Goal: Book appointment/travel/reservation

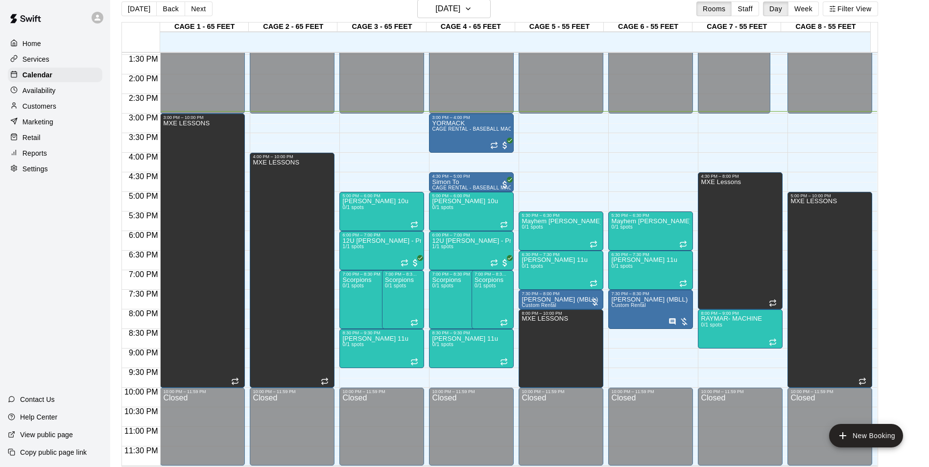
scroll to position [16, 0]
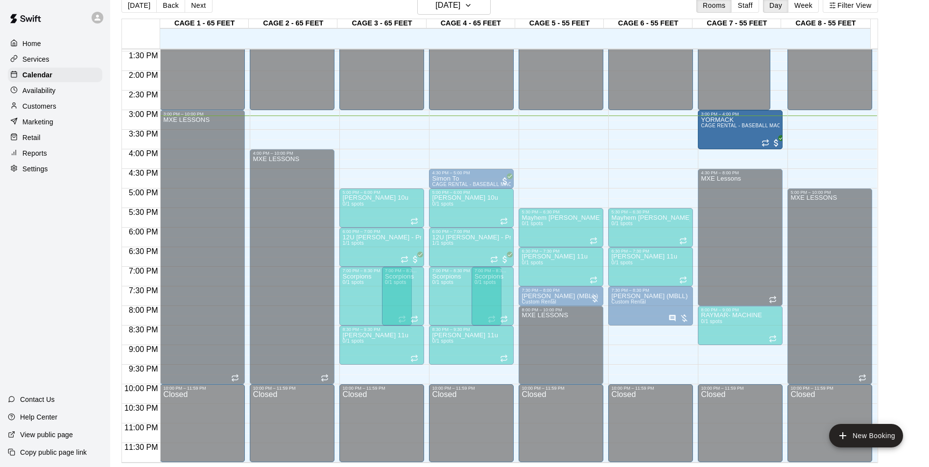
drag, startPoint x: 487, startPoint y: 153, endPoint x: 711, endPoint y: 140, distance: 224.2
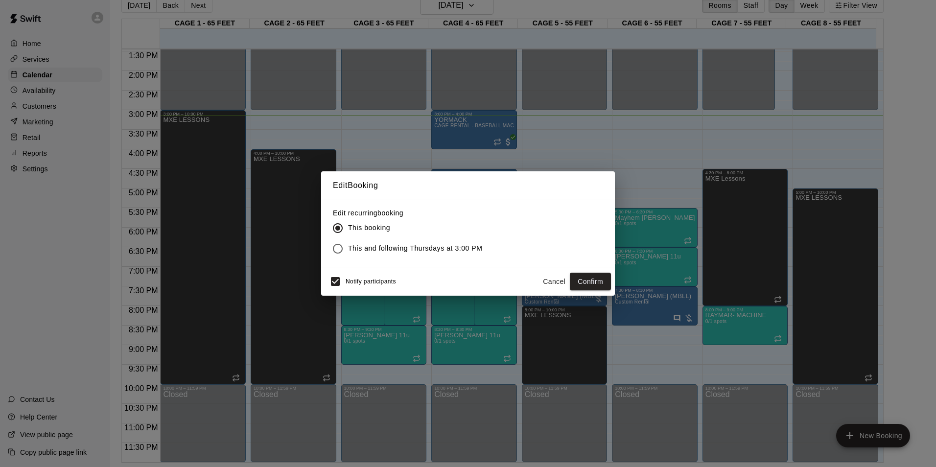
click at [369, 278] on span "Notify participants" at bounding box center [371, 281] width 50 height 7
click at [589, 281] on button "Confirm" at bounding box center [590, 282] width 41 height 18
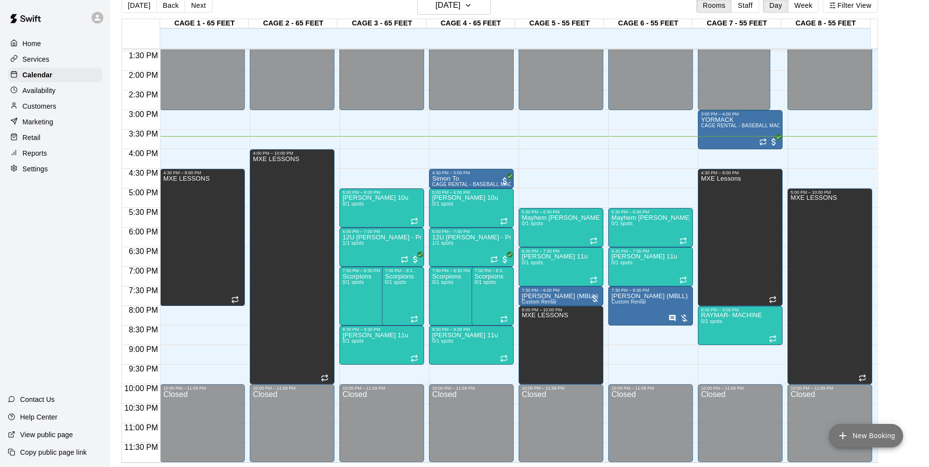
click at [664, 314] on button "New Booking" at bounding box center [866, 436] width 74 height 24
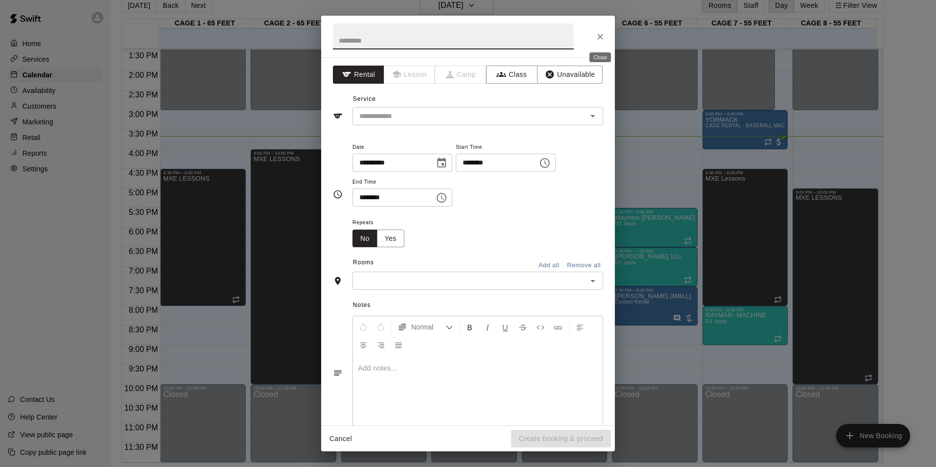
click at [599, 33] on icon "Close" at bounding box center [600, 37] width 10 height 10
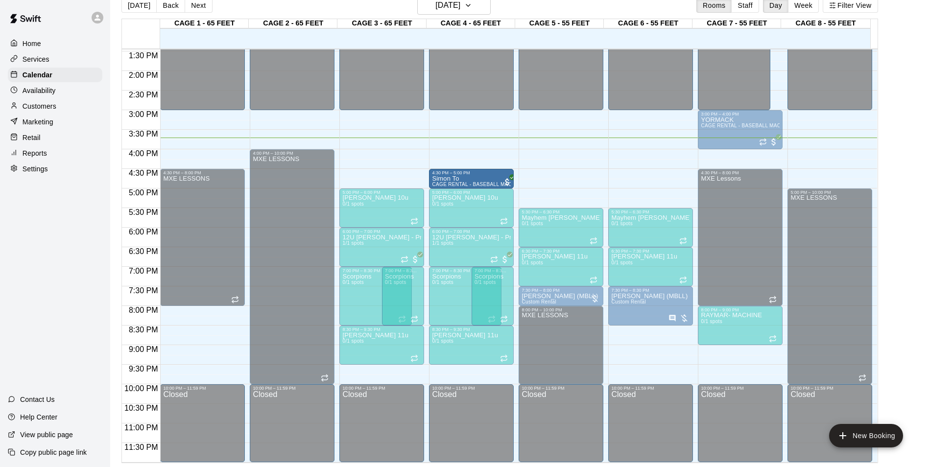
drag, startPoint x: 460, startPoint y: 177, endPoint x: 500, endPoint y: 179, distance: 39.7
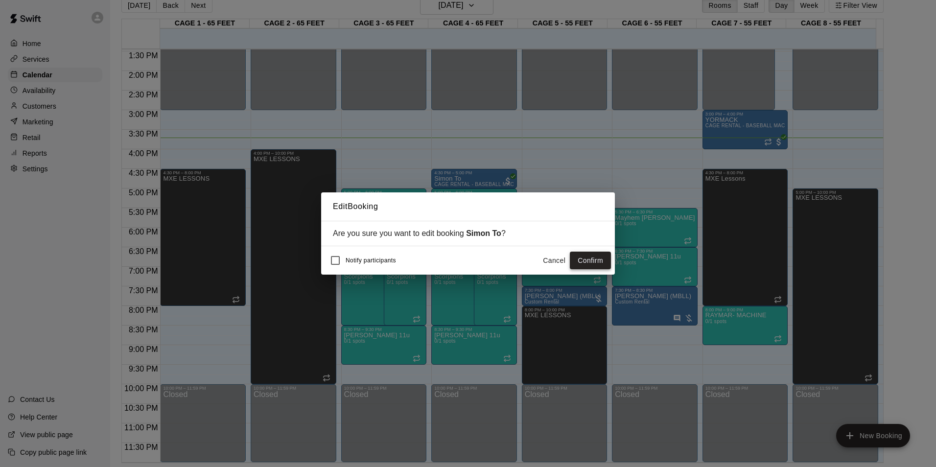
click at [606, 256] on button "Confirm" at bounding box center [590, 261] width 41 height 18
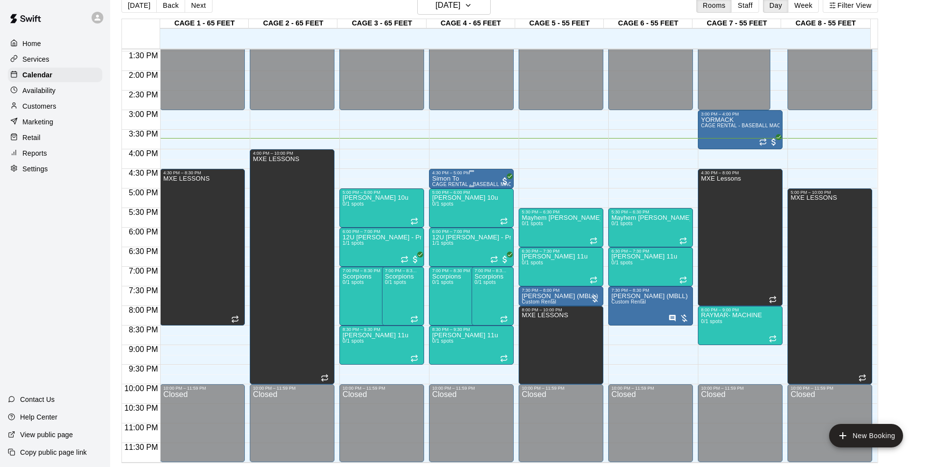
click at [461, 176] on div "[PERSON_NAME] To CAGE RENTAL - BASEBALL MACHINE" at bounding box center [471, 408] width 79 height 467
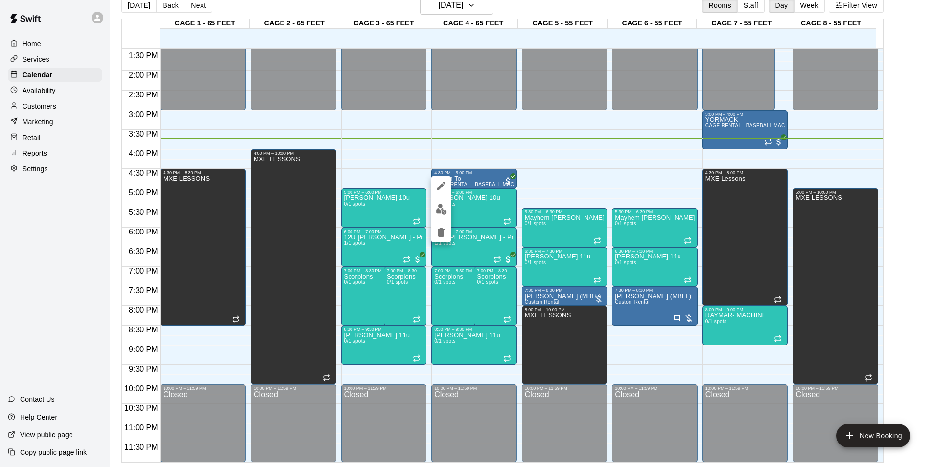
click at [478, 180] on div at bounding box center [468, 233] width 936 height 467
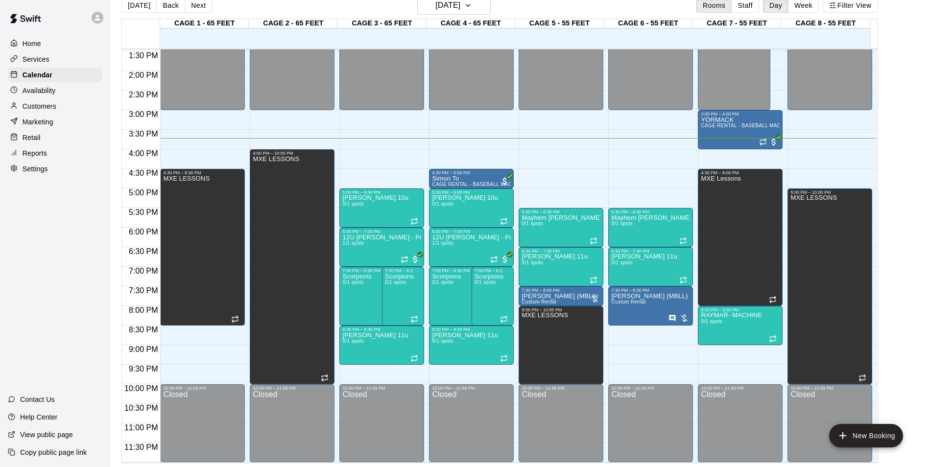
click at [478, 180] on div "[PERSON_NAME] To CAGE RENTAL - BASEBALL MACHINE" at bounding box center [471, 408] width 79 height 467
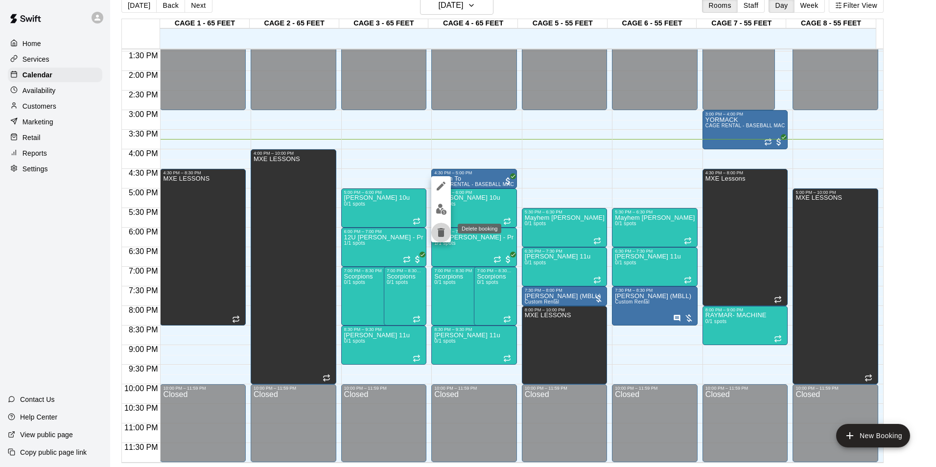
click at [434, 231] on button "delete" at bounding box center [441, 233] width 20 height 20
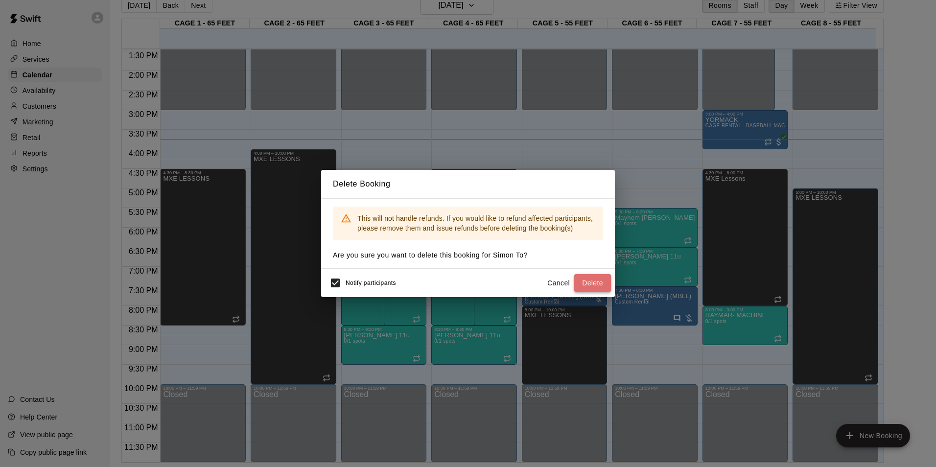
click at [592, 276] on button "Delete" at bounding box center [592, 283] width 37 height 18
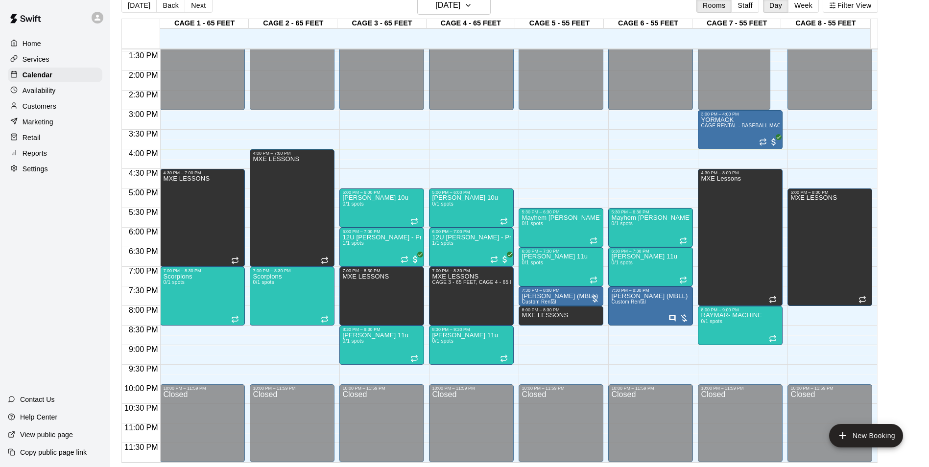
drag, startPoint x: 872, startPoint y: 435, endPoint x: 38, endPoint y: 260, distance: 852.1
click at [664, 314] on button "New Booking" at bounding box center [866, 436] width 74 height 24
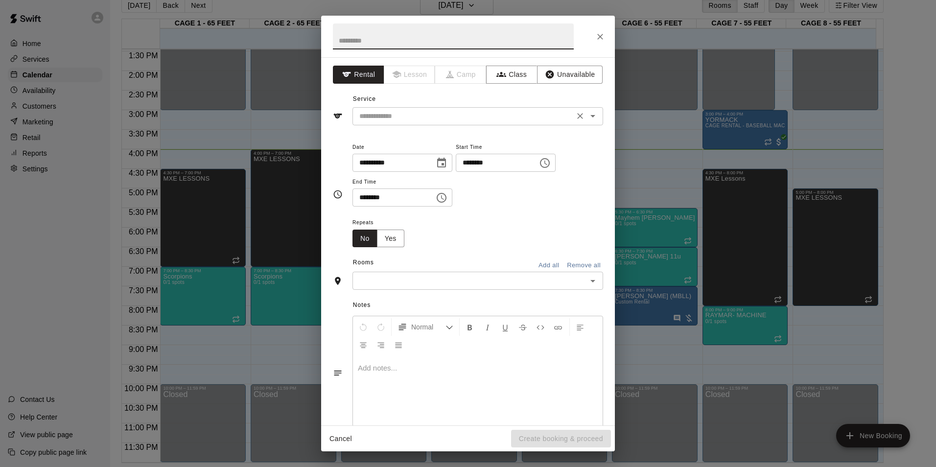
click at [407, 112] on input "text" at bounding box center [463, 116] width 216 height 12
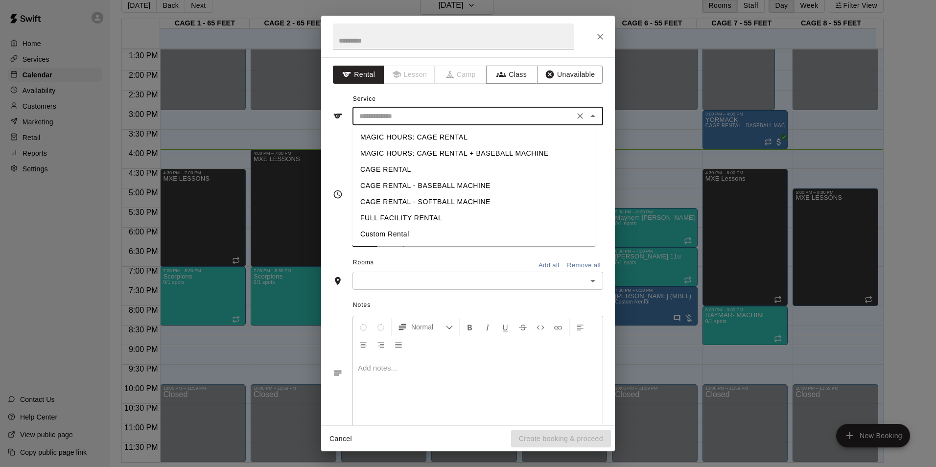
click at [413, 186] on li "CAGE RENTAL - BASEBALL MACHINE" at bounding box center [474, 186] width 243 height 16
type input "**********"
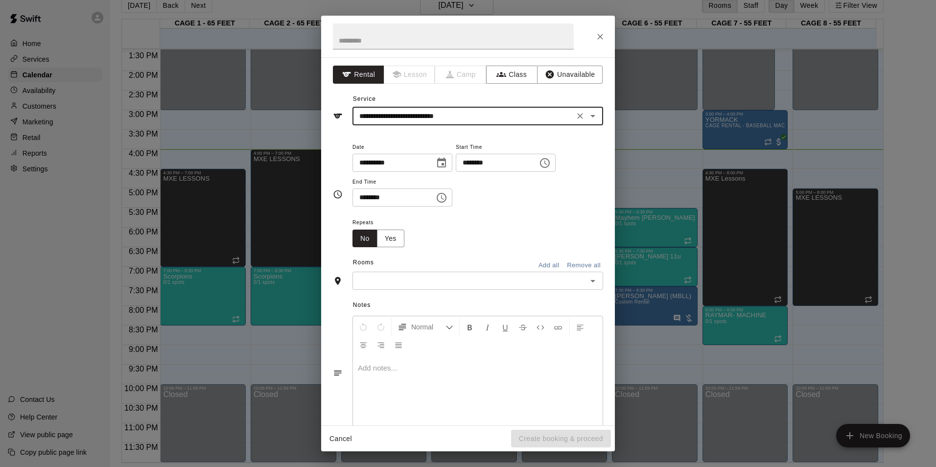
click at [409, 167] on input "**********" at bounding box center [390, 163] width 75 height 18
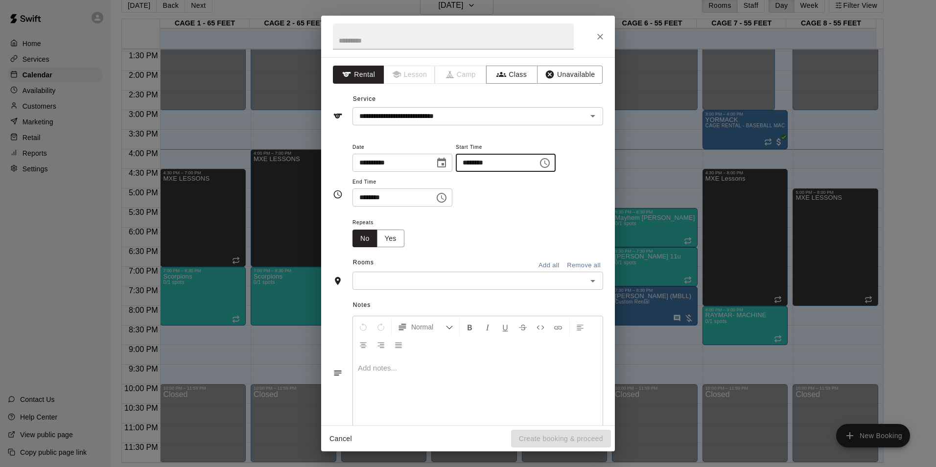
click at [472, 160] on input "********" at bounding box center [493, 163] width 75 height 18
type input "********"
click at [358, 200] on input "********" at bounding box center [390, 198] width 75 height 18
click at [590, 276] on icon "Open" at bounding box center [593, 281] width 12 height 12
type input "********"
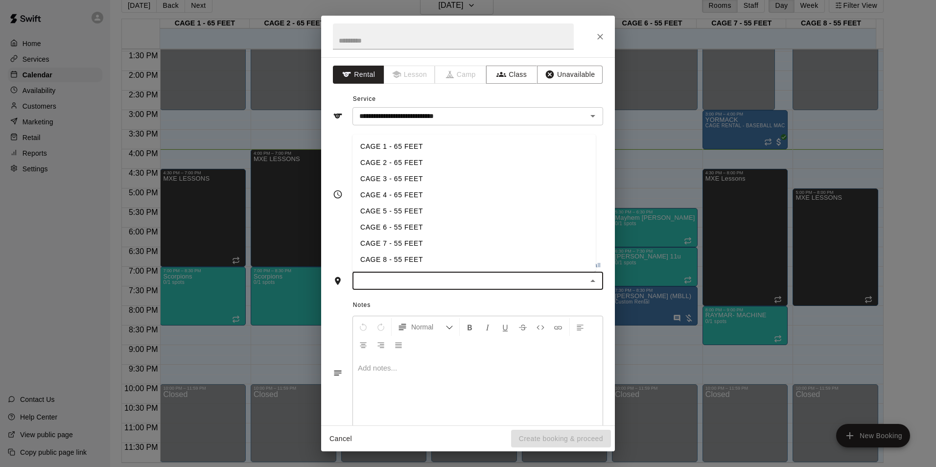
click at [411, 147] on li "CAGE 1 - 65 FEET" at bounding box center [474, 147] width 243 height 16
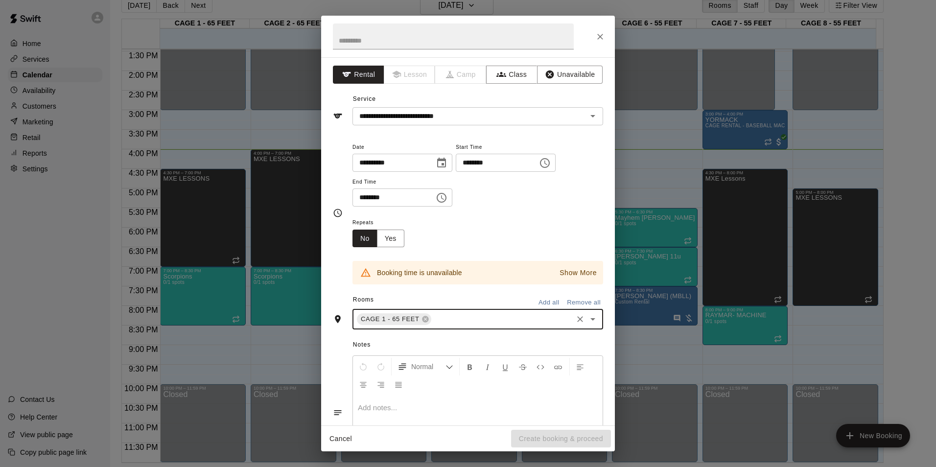
click at [587, 314] on icon "Open" at bounding box center [593, 319] width 12 height 12
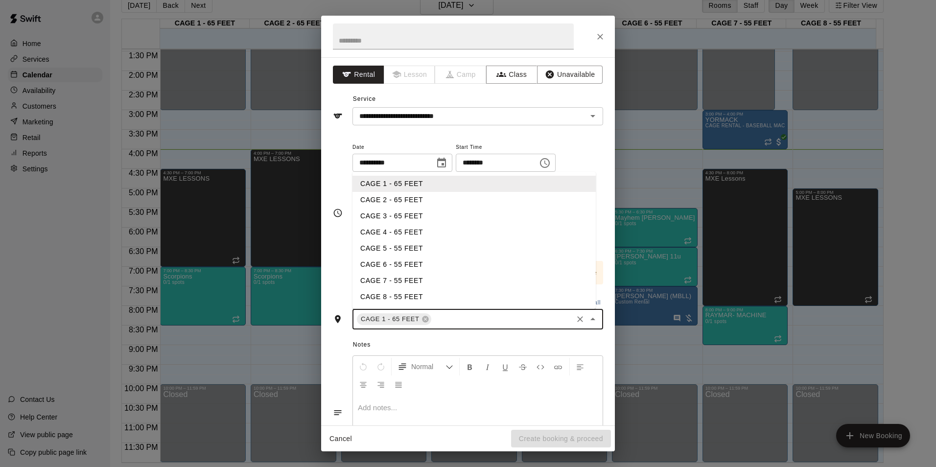
click at [471, 201] on li "CAGE 2 - 65 FEET" at bounding box center [474, 200] width 243 height 16
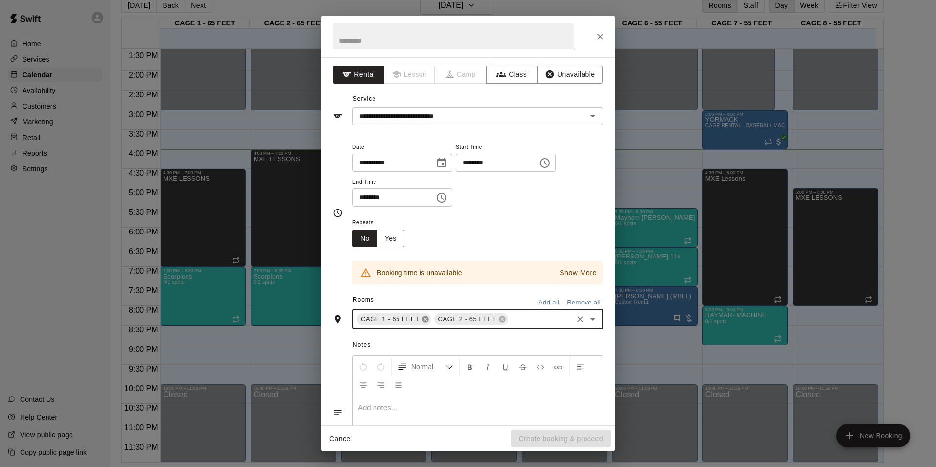
click at [422, 314] on icon at bounding box center [425, 319] width 6 height 6
click at [587, 314] on icon "Open" at bounding box center [593, 319] width 12 height 12
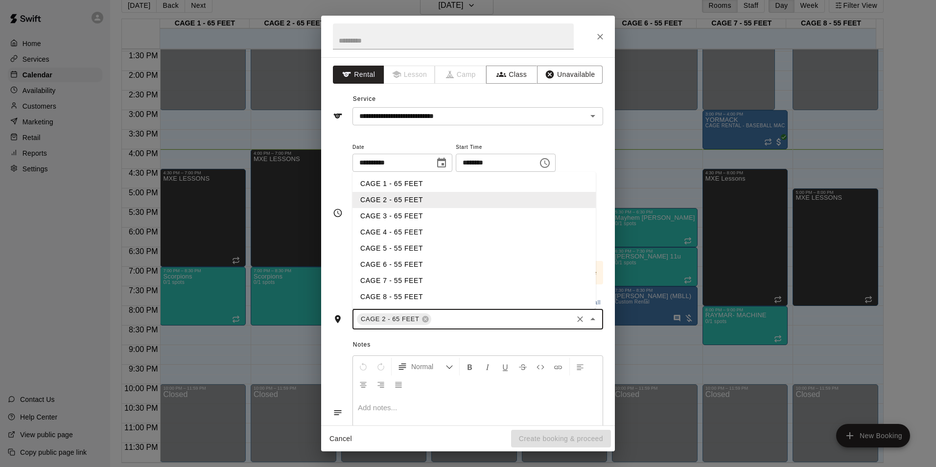
click at [389, 214] on li "CAGE 3 - 65 FEET" at bounding box center [474, 216] width 243 height 16
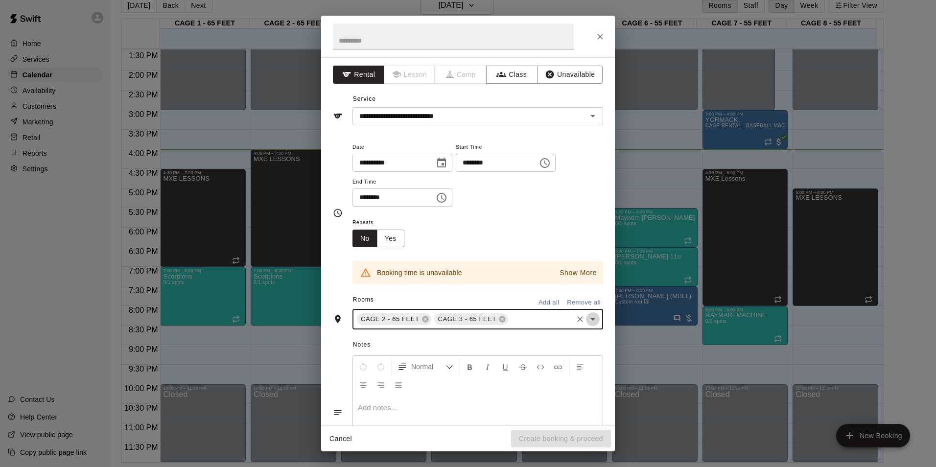
click at [589, 314] on icon "Open" at bounding box center [593, 319] width 12 height 12
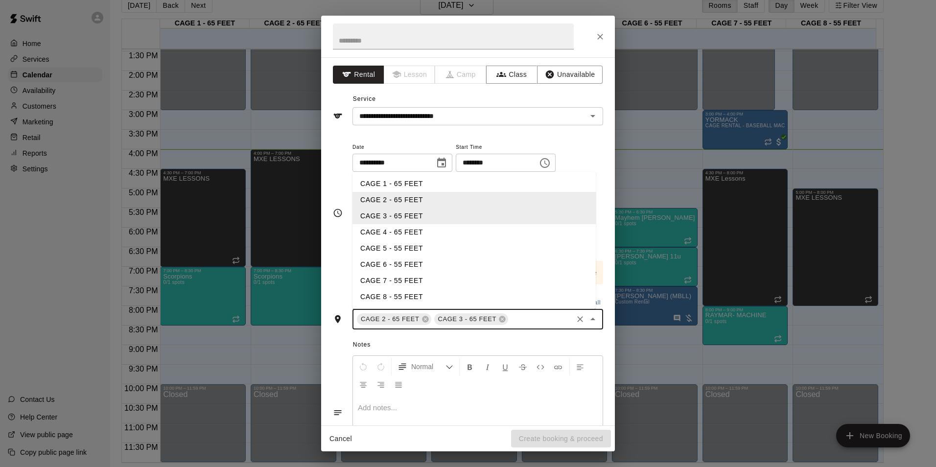
click at [503, 235] on li "CAGE 4 - 65 FEET" at bounding box center [474, 232] width 243 height 16
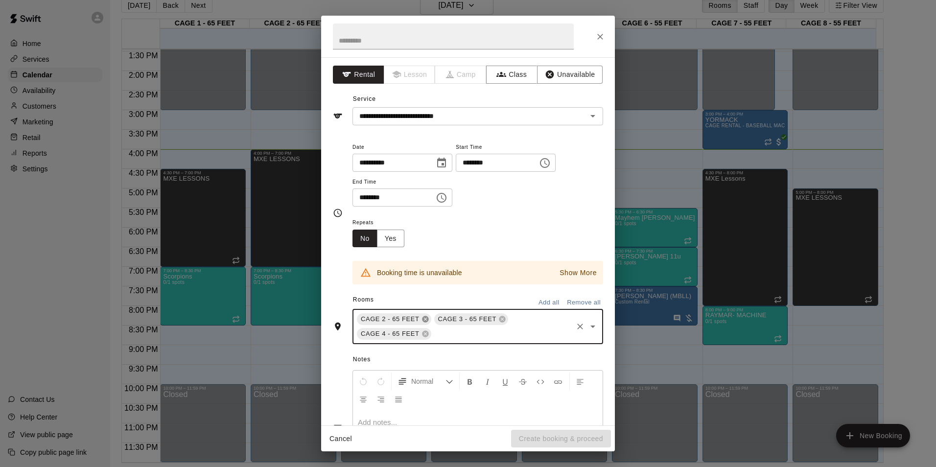
click at [422, 314] on icon at bounding box center [426, 319] width 8 height 8
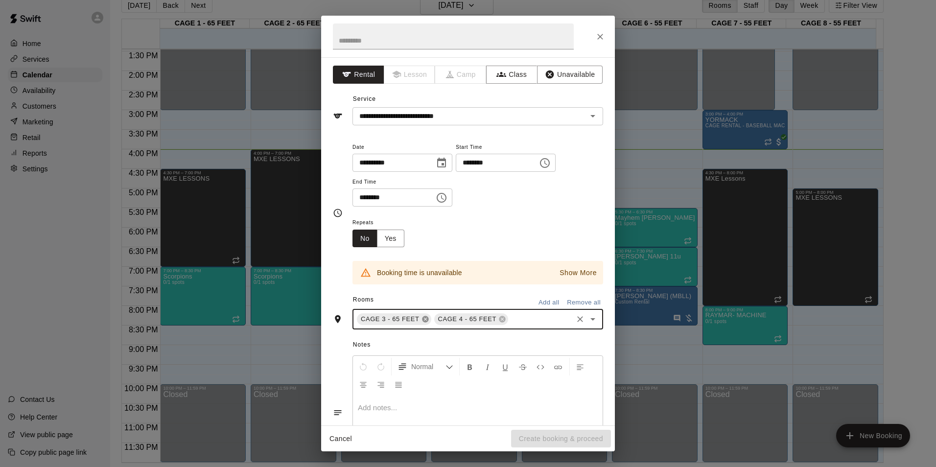
click at [422, 314] on icon at bounding box center [425, 319] width 6 height 6
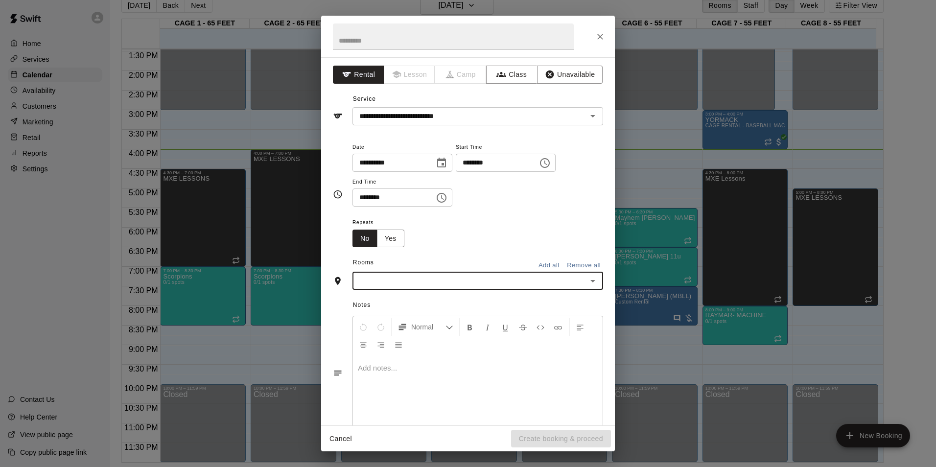
click at [587, 283] on icon "Open" at bounding box center [593, 281] width 12 height 12
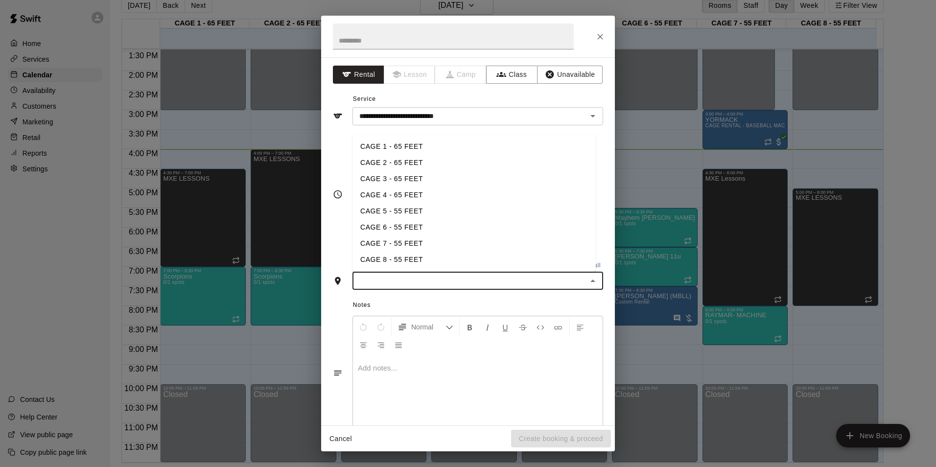
click at [539, 261] on li "CAGE 8 - 55 FEET" at bounding box center [474, 260] width 243 height 16
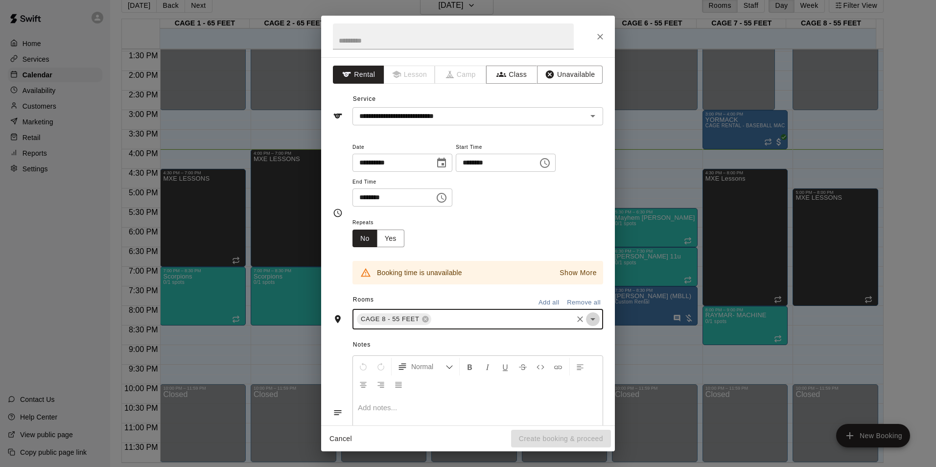
click at [587, 314] on icon "Open" at bounding box center [593, 319] width 12 height 12
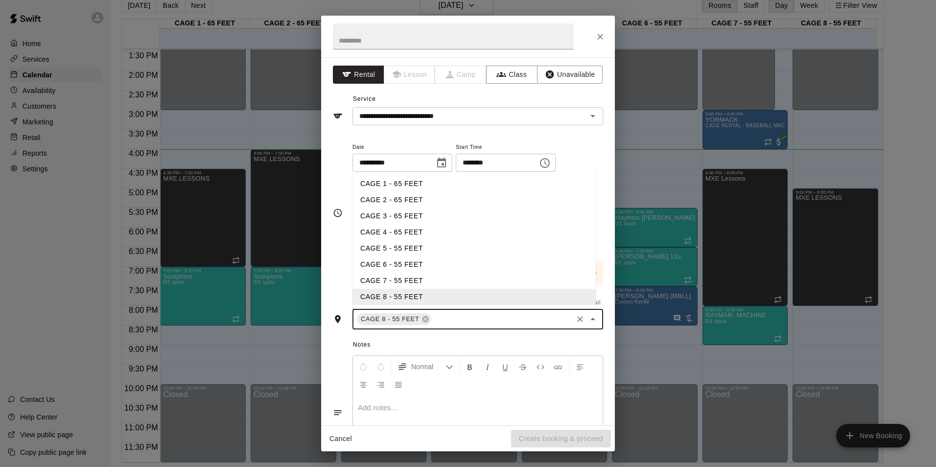
click at [486, 275] on li "CAGE 7 - 55 FEET" at bounding box center [474, 281] width 243 height 16
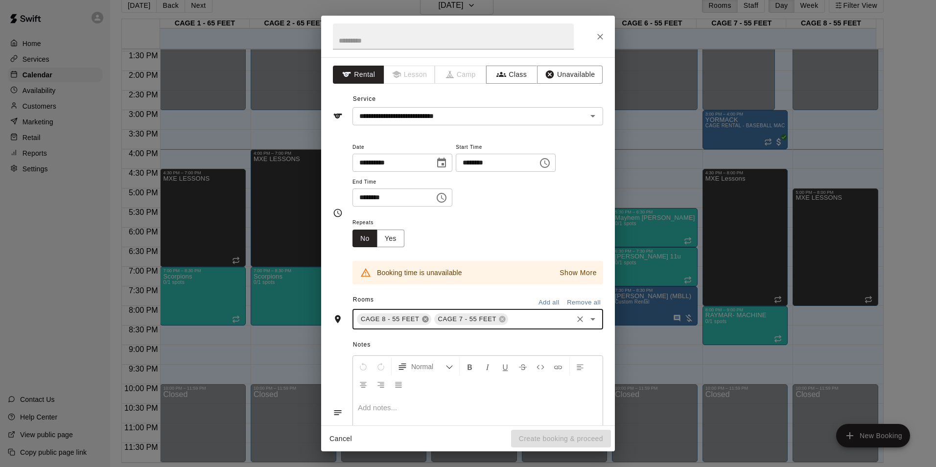
click at [422, 314] on icon at bounding box center [425, 319] width 6 height 6
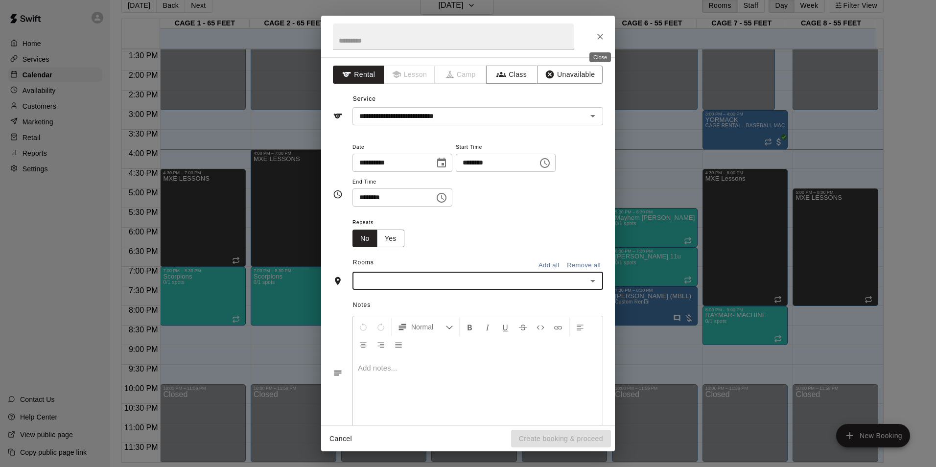
click at [602, 31] on button "Close" at bounding box center [601, 37] width 18 height 18
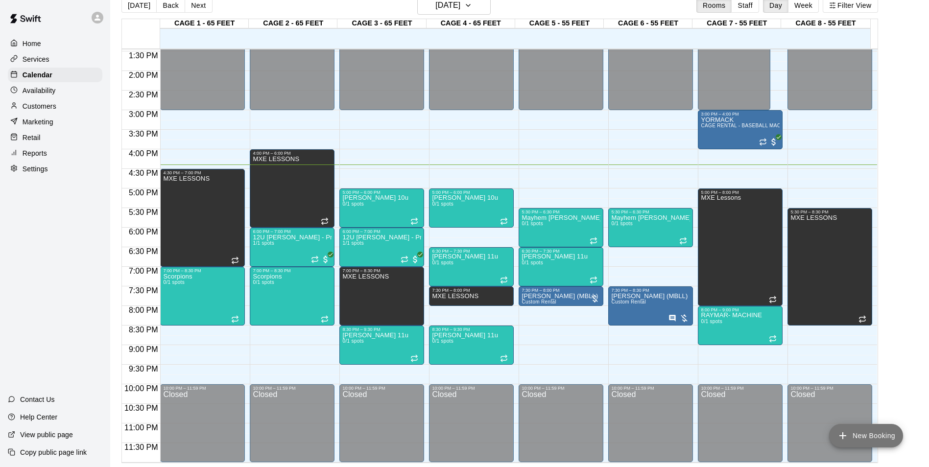
click at [664, 314] on button "New Booking" at bounding box center [866, 436] width 74 height 24
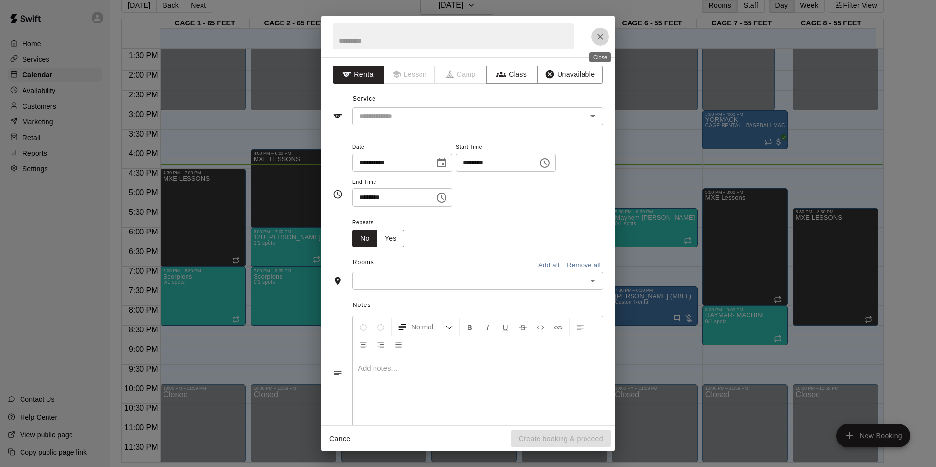
click at [596, 34] on icon "Close" at bounding box center [600, 37] width 10 height 10
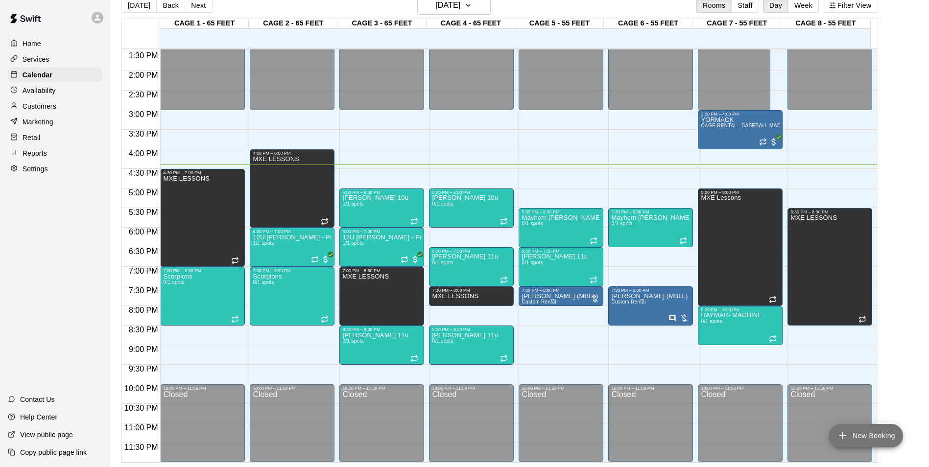
click at [664, 314] on button "New Booking" at bounding box center [866, 436] width 74 height 24
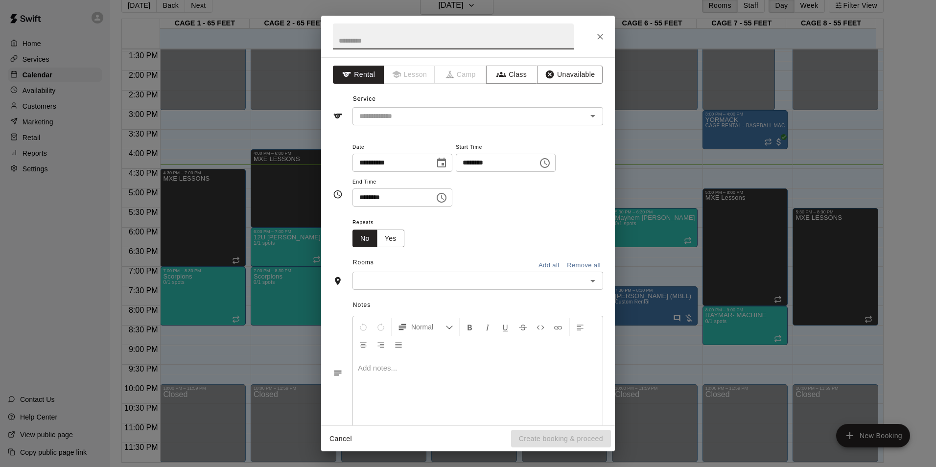
click at [474, 160] on input "********" at bounding box center [493, 163] width 75 height 18
type input "********"
click at [355, 200] on input "********" at bounding box center [390, 198] width 75 height 18
type input "********"
click at [522, 113] on input "text" at bounding box center [463, 116] width 216 height 12
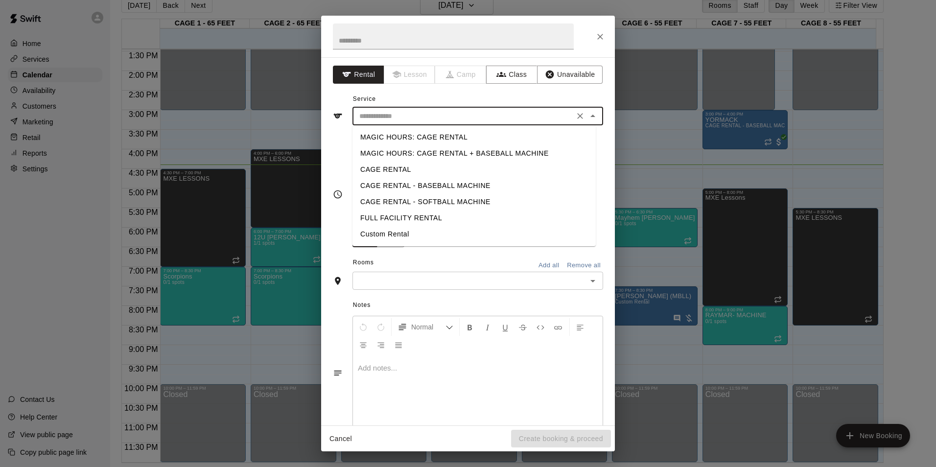
click at [490, 185] on li "CAGE RENTAL - BASEBALL MACHINE" at bounding box center [474, 186] width 243 height 16
type input "**********"
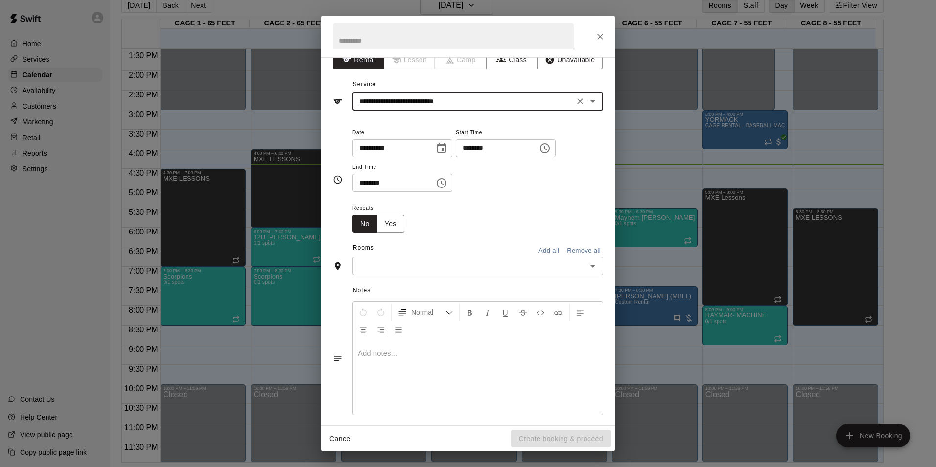
scroll to position [23, 0]
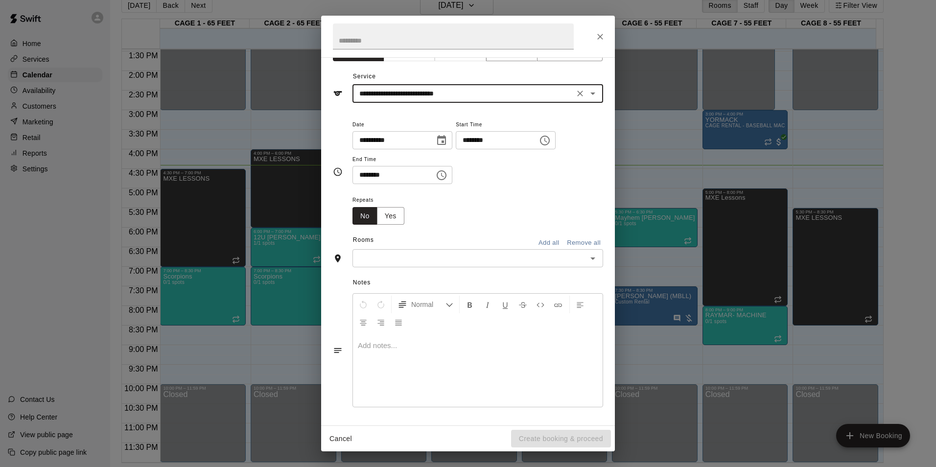
click at [481, 260] on input "text" at bounding box center [469, 258] width 229 height 12
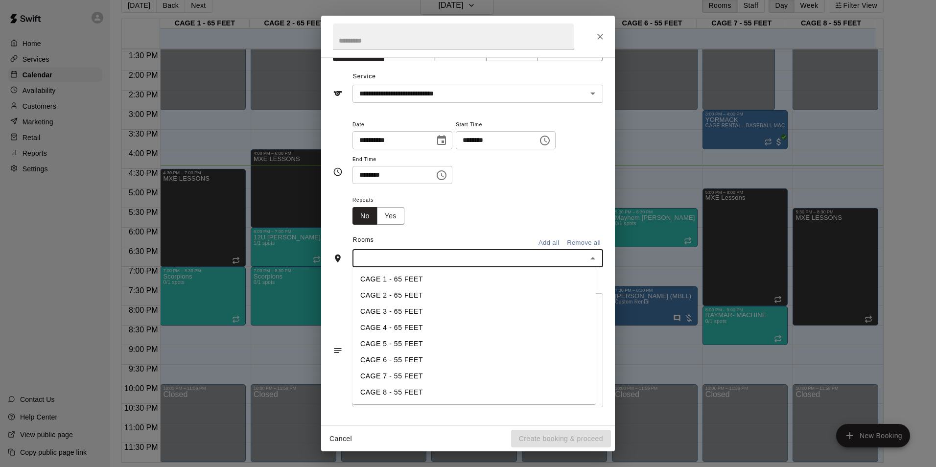
click at [437, 314] on li "CAGE 6 - 55 FEET" at bounding box center [474, 360] width 243 height 16
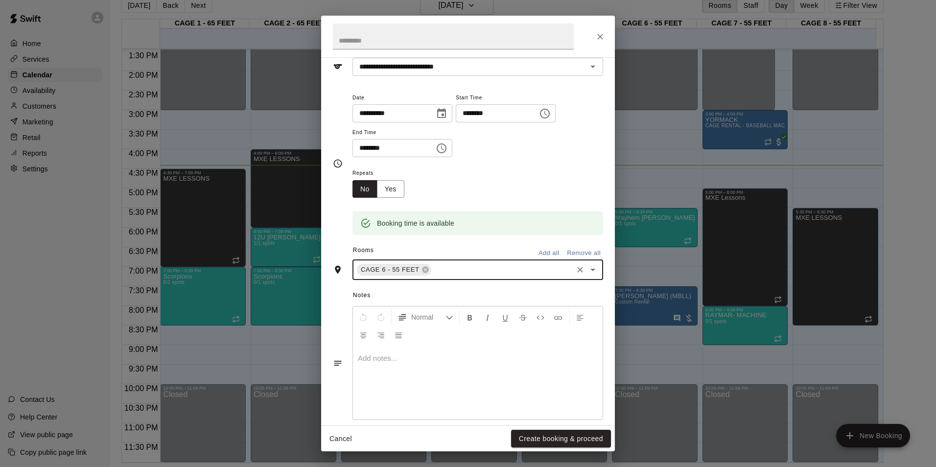
scroll to position [62, 0]
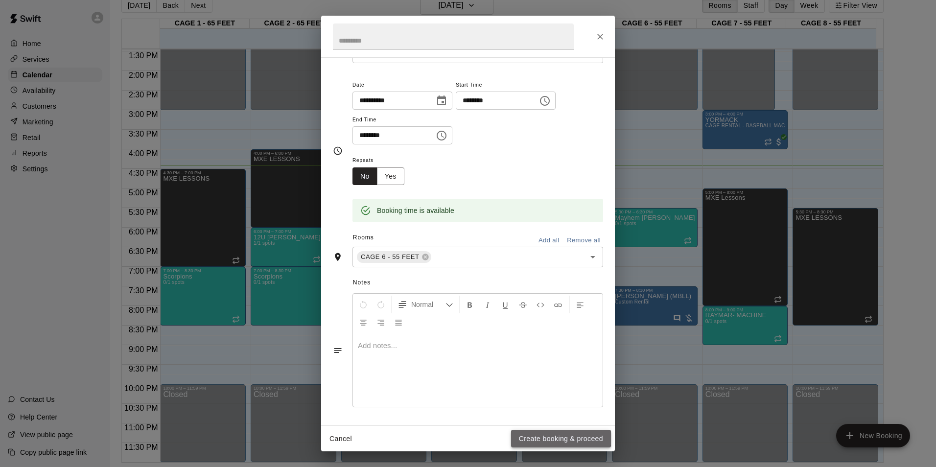
click at [548, 314] on button "Create booking & proceed" at bounding box center [561, 439] width 100 height 18
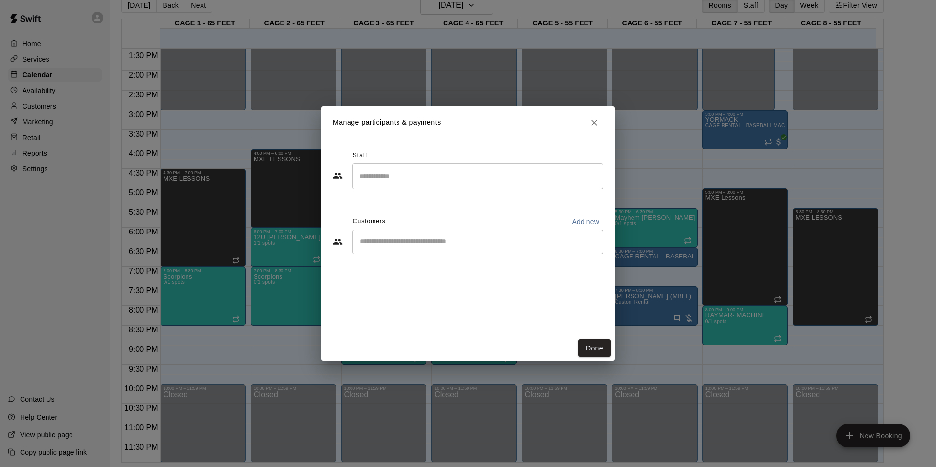
click at [467, 167] on div "​" at bounding box center [478, 177] width 251 height 26
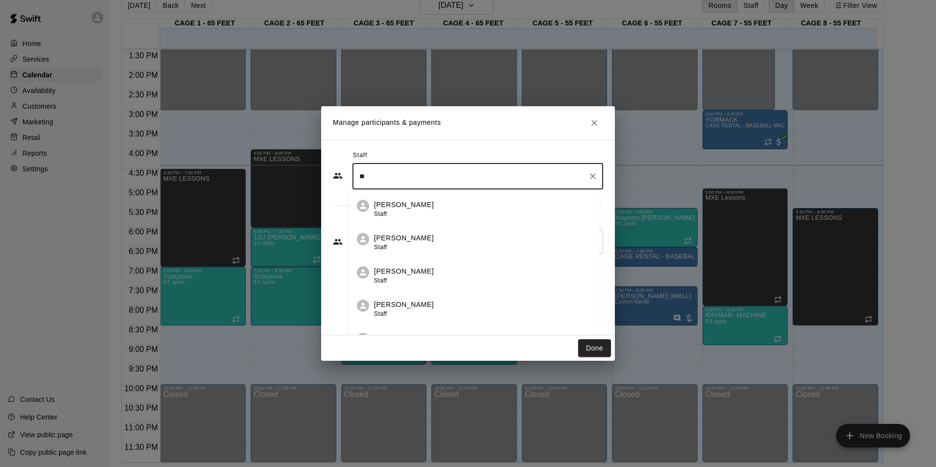
type input "*"
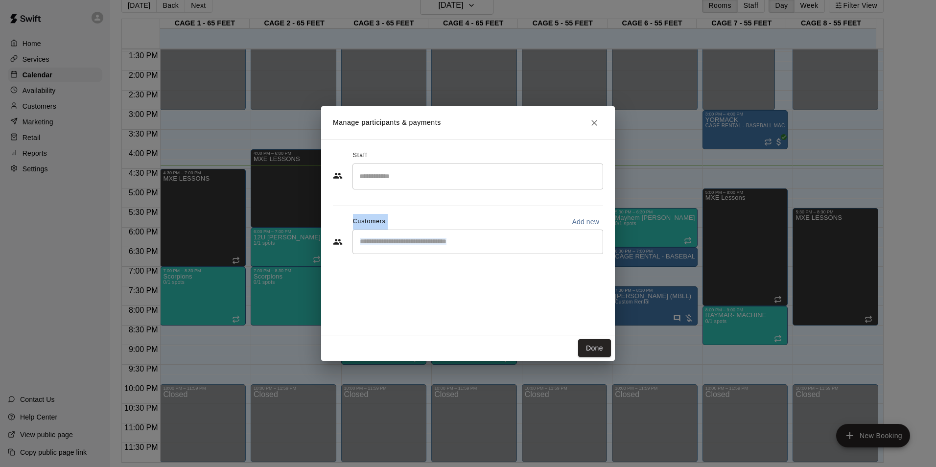
drag, startPoint x: 334, startPoint y: 266, endPoint x: 353, endPoint y: 267, distance: 18.6
click at [353, 267] on div "Staff ​ Customers Add new ​" at bounding box center [468, 238] width 294 height 196
drag, startPoint x: 353, startPoint y: 267, endPoint x: 431, endPoint y: 246, distance: 81.5
click at [431, 246] on div "​" at bounding box center [478, 242] width 251 height 24
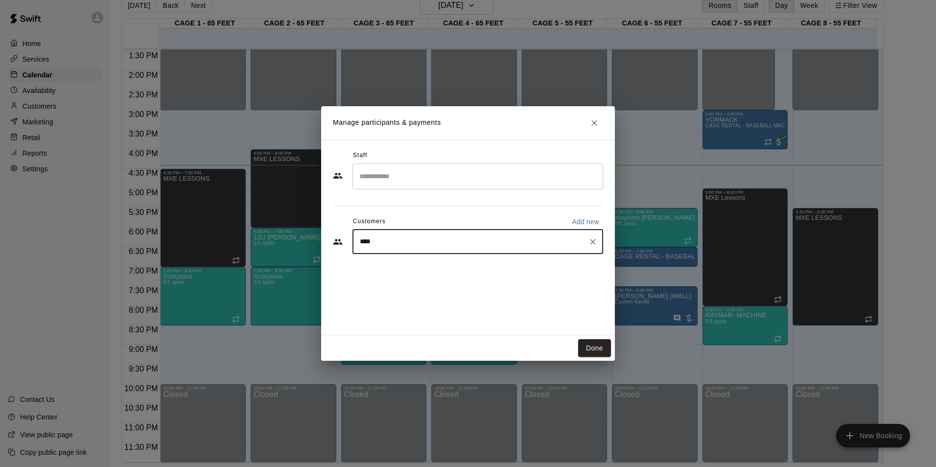
type input "*****"
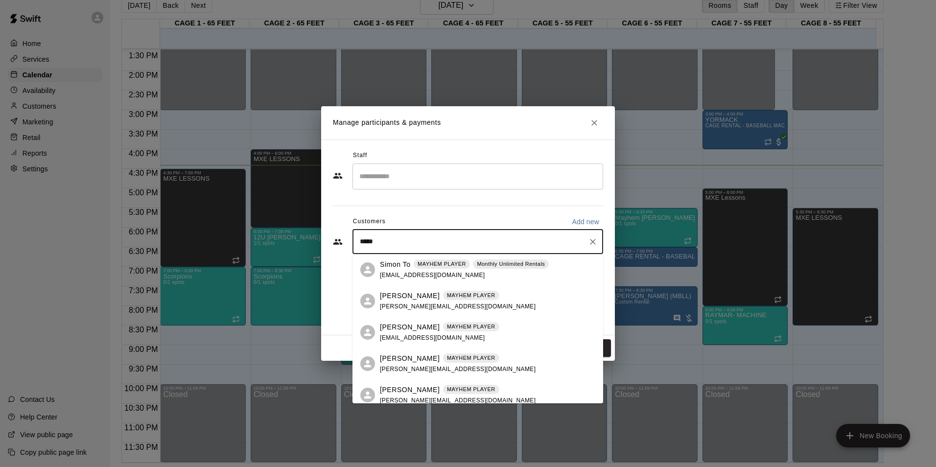
click at [465, 261] on span "MAYHEM PLAYER" at bounding box center [442, 264] width 56 height 8
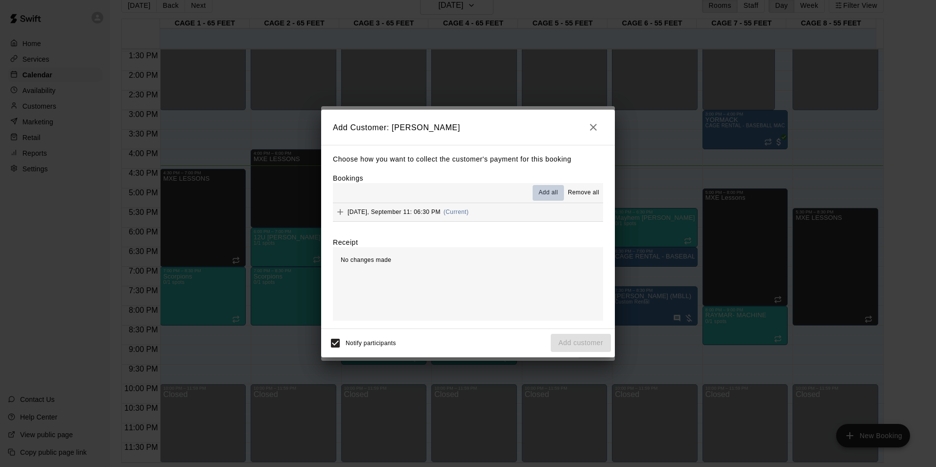
click at [550, 191] on span "Add all" at bounding box center [549, 193] width 20 height 10
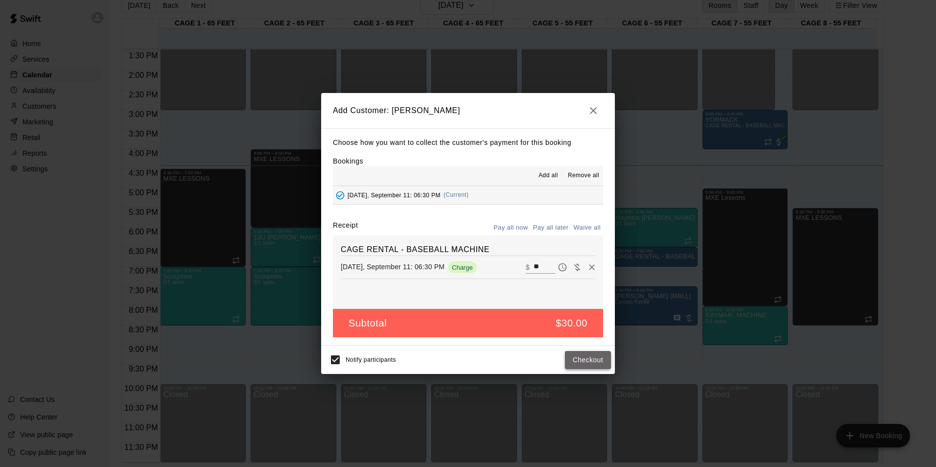
click at [584, 314] on button "Checkout" at bounding box center [588, 360] width 46 height 18
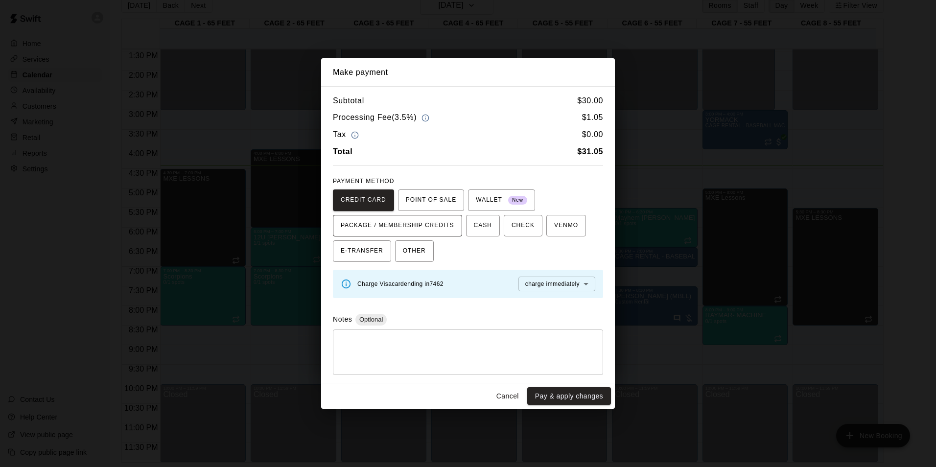
click at [442, 226] on span "PACKAGE / MEMBERSHIP CREDITS" at bounding box center [398, 226] width 114 height 16
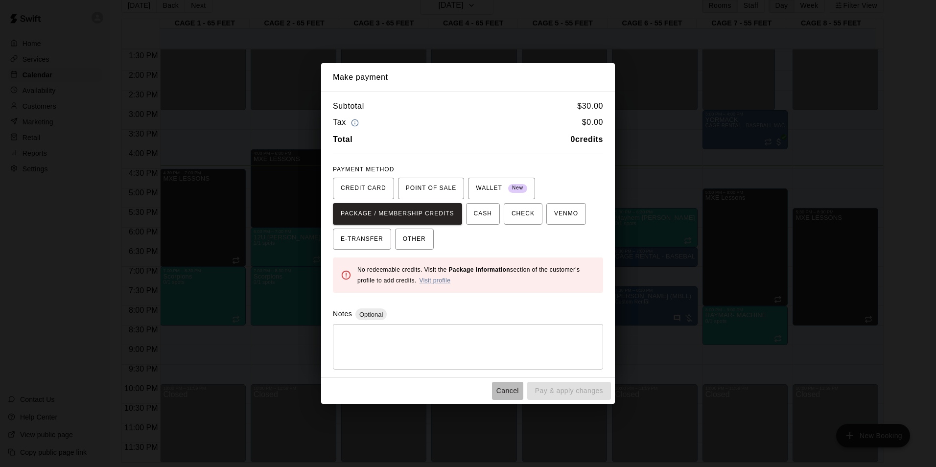
click at [508, 314] on button "Cancel" at bounding box center [507, 391] width 31 height 18
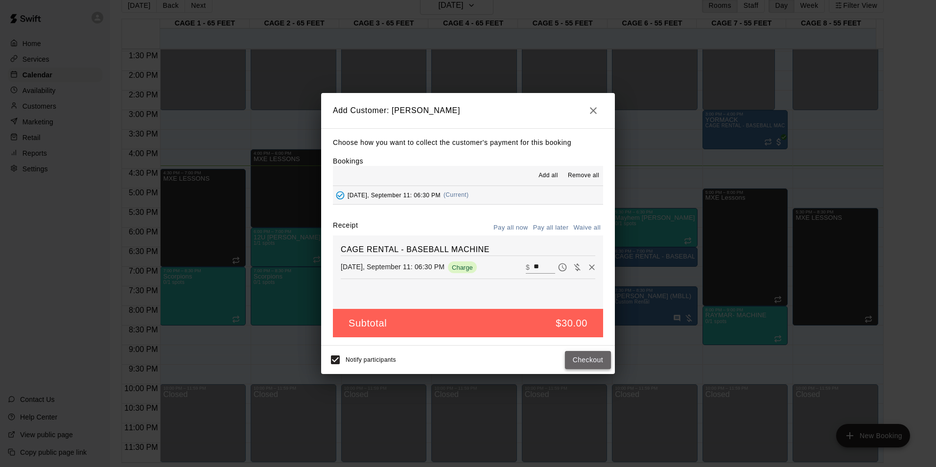
click at [575, 314] on button "Checkout" at bounding box center [588, 360] width 46 height 18
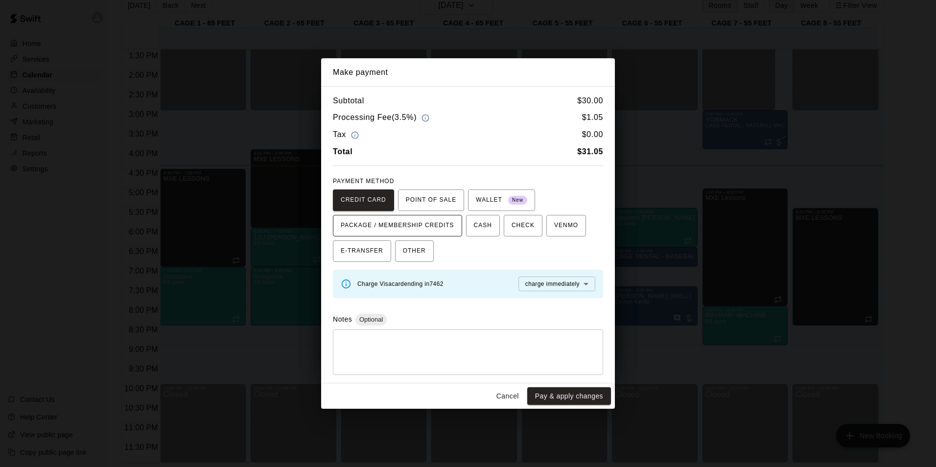
click at [410, 233] on span "PACKAGE / MEMBERSHIP CREDITS" at bounding box center [398, 226] width 114 height 16
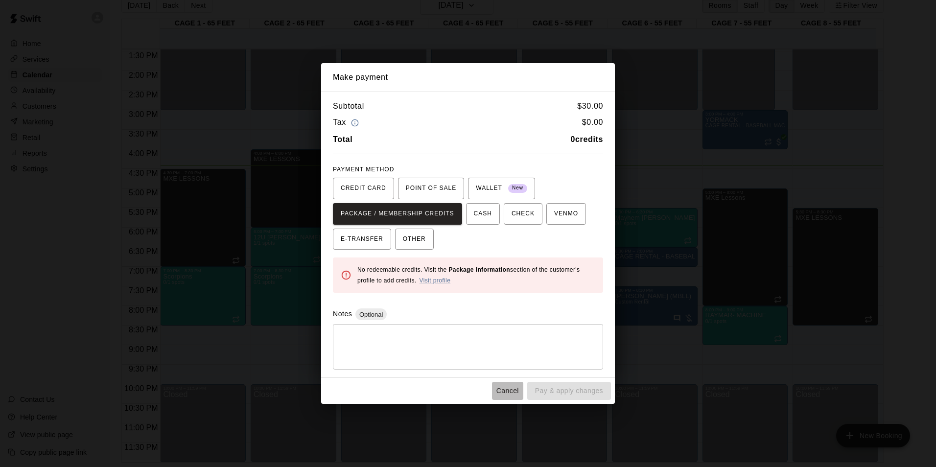
click at [512, 314] on button "Cancel" at bounding box center [507, 391] width 31 height 18
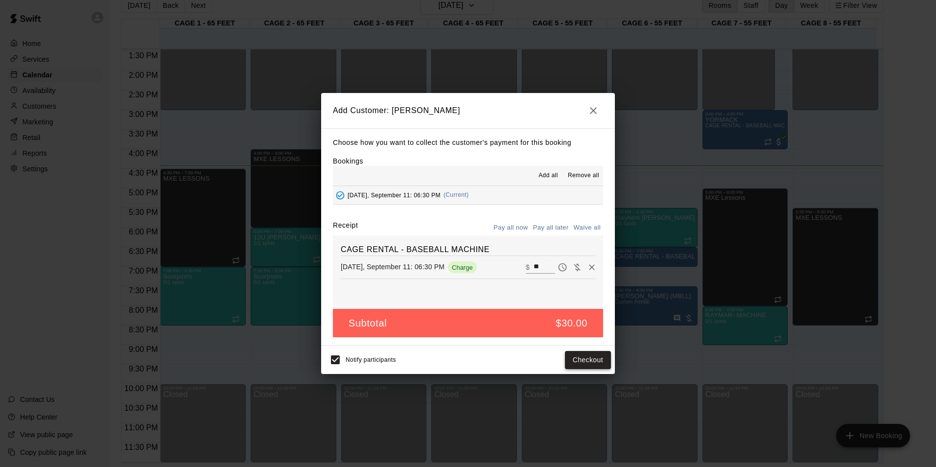
click at [605, 314] on button "Checkout" at bounding box center [588, 360] width 46 height 18
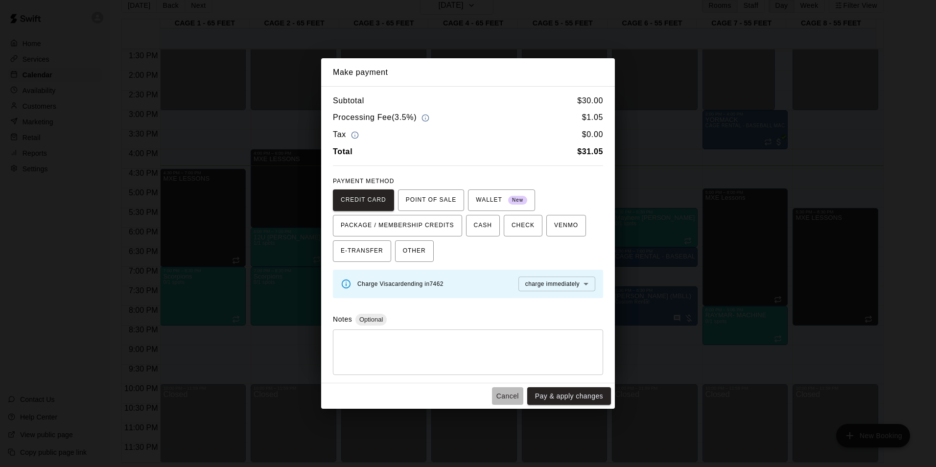
click at [501, 314] on button "Cancel" at bounding box center [507, 396] width 31 height 18
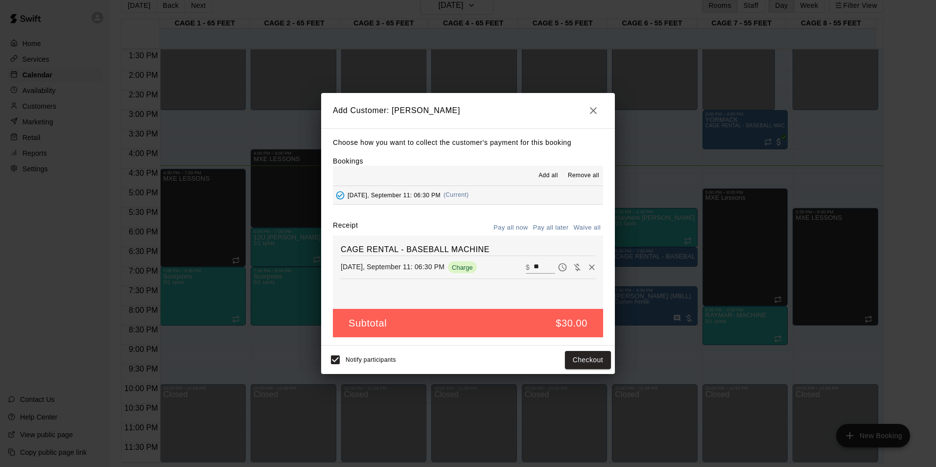
click at [548, 229] on button "Pay all later" at bounding box center [551, 227] width 41 height 15
click at [550, 221] on button "Pay all later" at bounding box center [551, 227] width 41 height 15
click at [566, 314] on button "Add customer" at bounding box center [581, 360] width 60 height 18
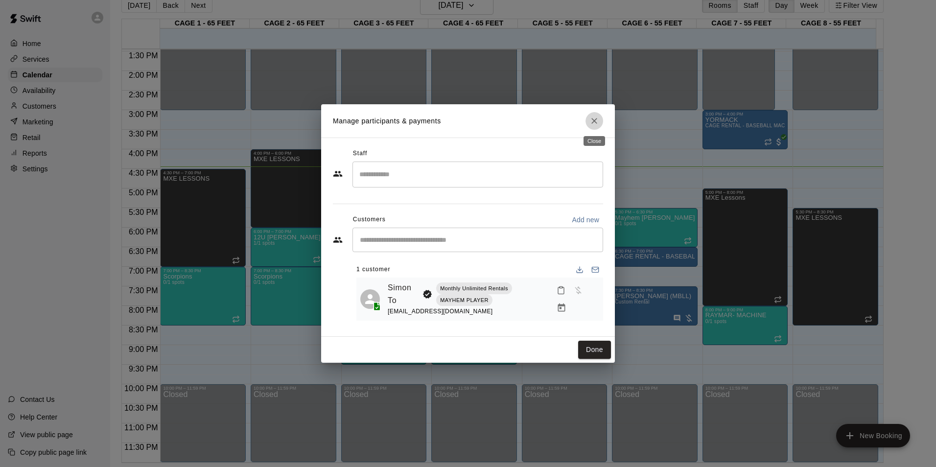
click at [592, 122] on icon "Close" at bounding box center [595, 121] width 6 height 6
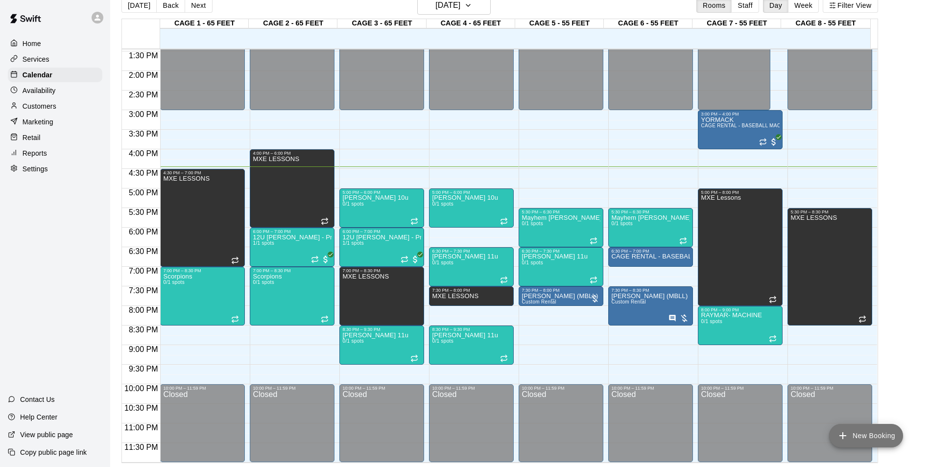
click at [664, 314] on button "New Booking" at bounding box center [866, 436] width 74 height 24
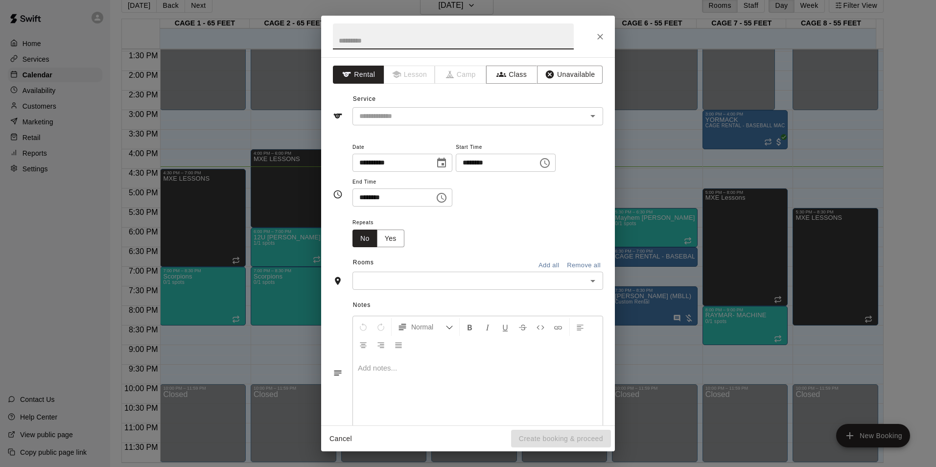
click at [471, 165] on input "********" at bounding box center [493, 163] width 75 height 18
type input "********"
click at [364, 196] on input "********" at bounding box center [390, 198] width 75 height 18
type input "********"
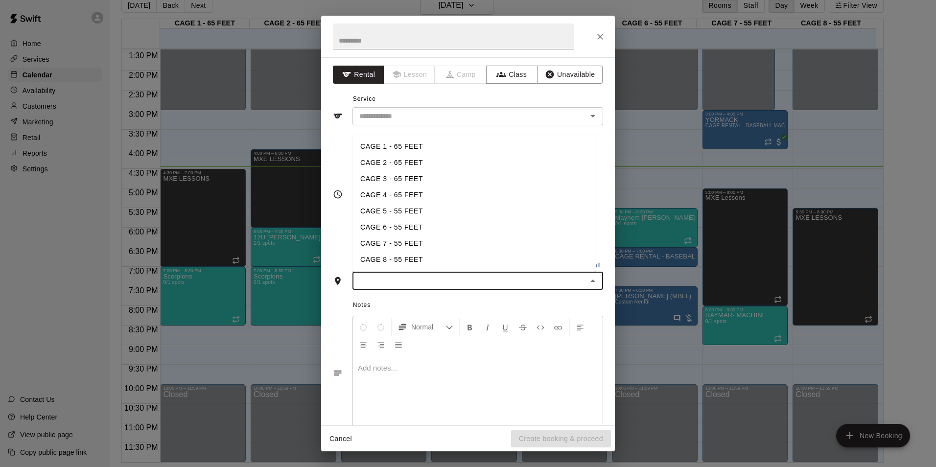
click at [379, 276] on input "text" at bounding box center [469, 281] width 229 height 12
click at [423, 208] on li "CAGE 5 - 55 FEET" at bounding box center [474, 211] width 243 height 16
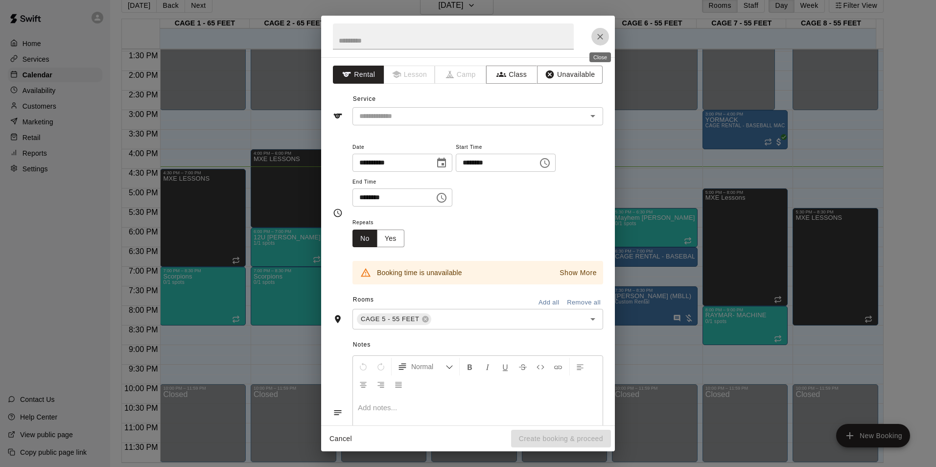
click at [594, 32] on button "Close" at bounding box center [601, 37] width 18 height 18
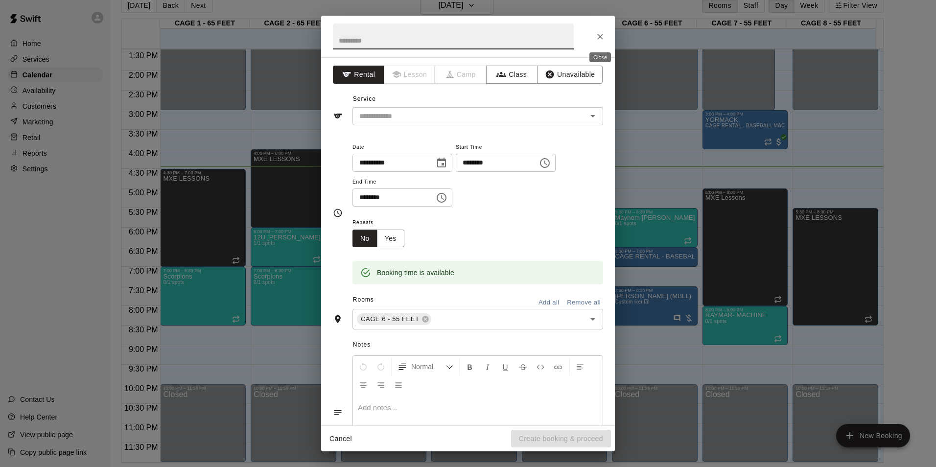
click at [606, 39] on button "Close" at bounding box center [601, 37] width 18 height 18
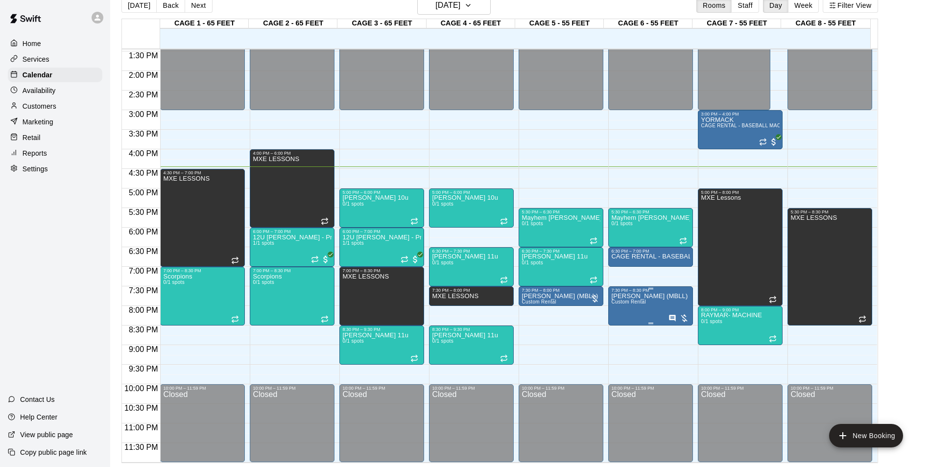
click at [657, 291] on div "7:30 PM – 8:30 PM" at bounding box center [650, 290] width 79 height 5
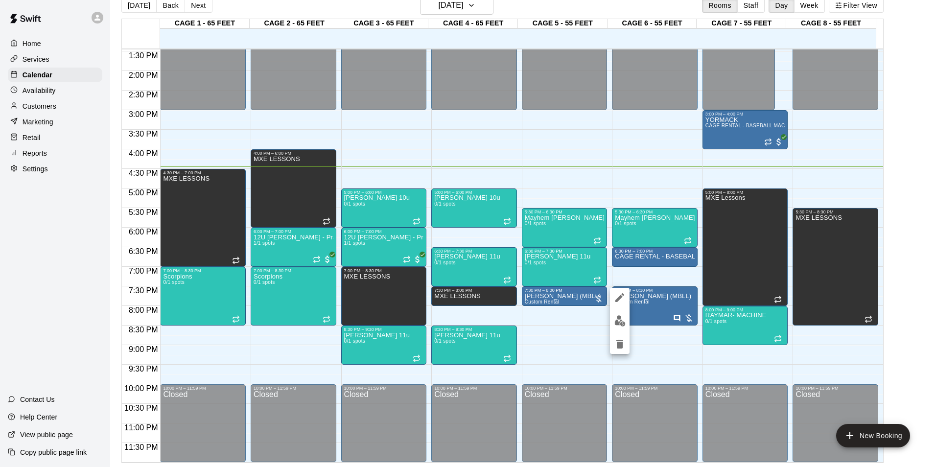
click at [653, 275] on div at bounding box center [468, 233] width 936 height 467
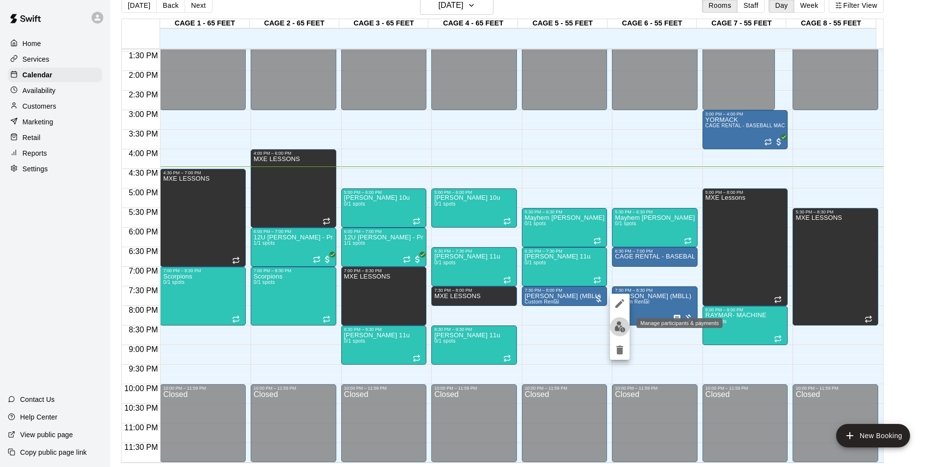
click at [615, 314] on img "edit" at bounding box center [620, 326] width 11 height 11
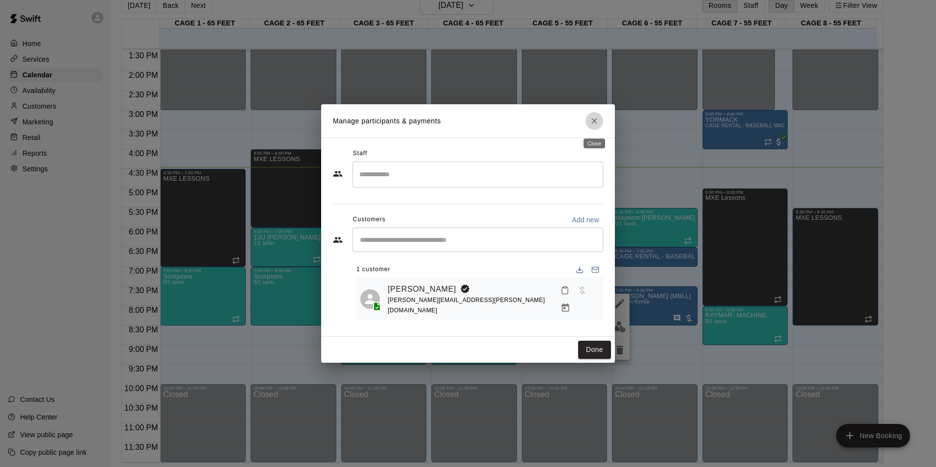
click at [589, 119] on button "Close" at bounding box center [595, 121] width 18 height 18
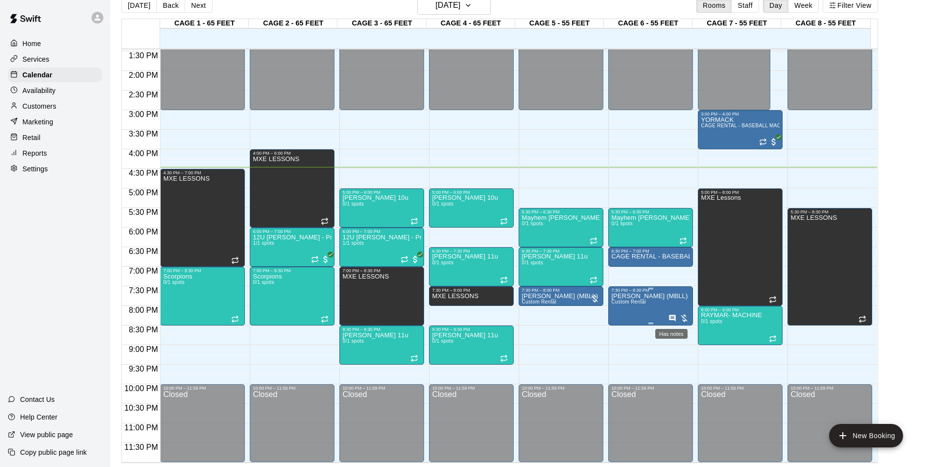
click at [664, 314] on icon "Has notes" at bounding box center [672, 318] width 8 height 8
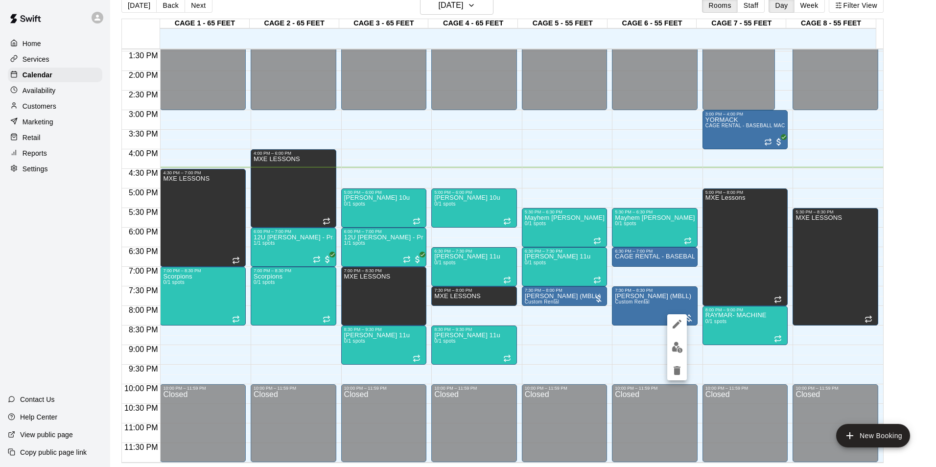
click at [627, 314] on div at bounding box center [468, 233] width 936 height 467
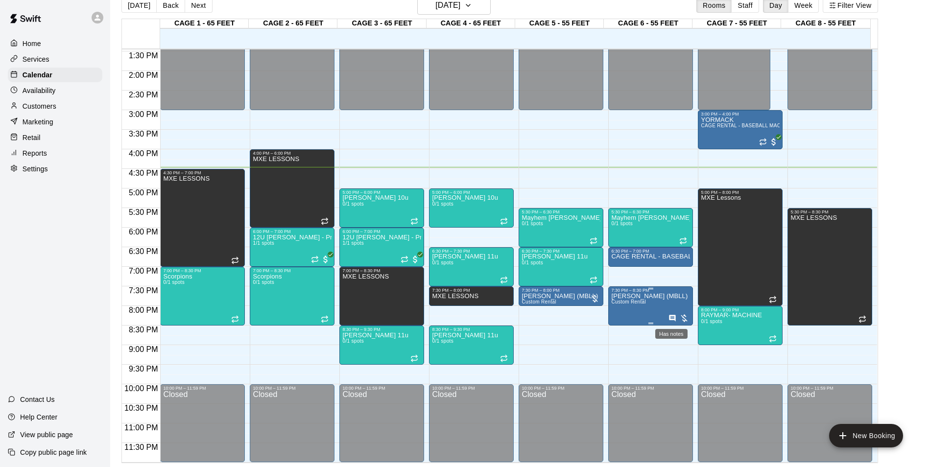
click at [664, 314] on icon "Has notes" at bounding box center [672, 318] width 8 height 8
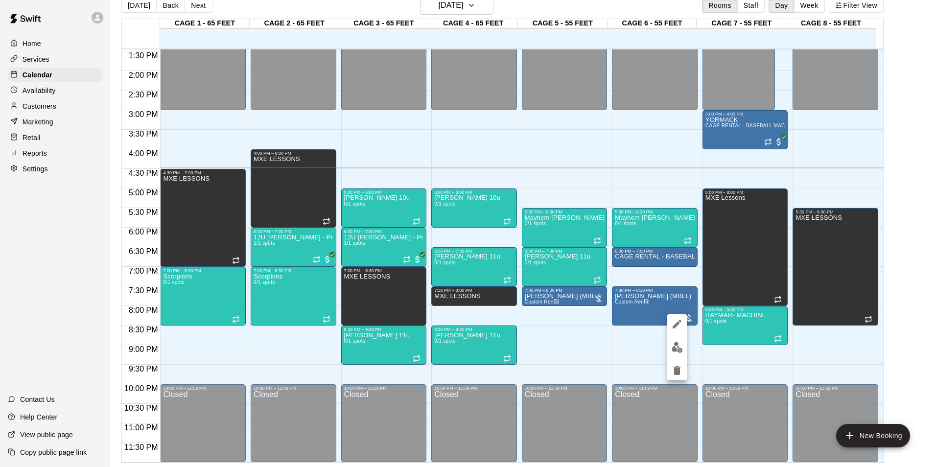
click at [634, 314] on div at bounding box center [468, 233] width 936 height 467
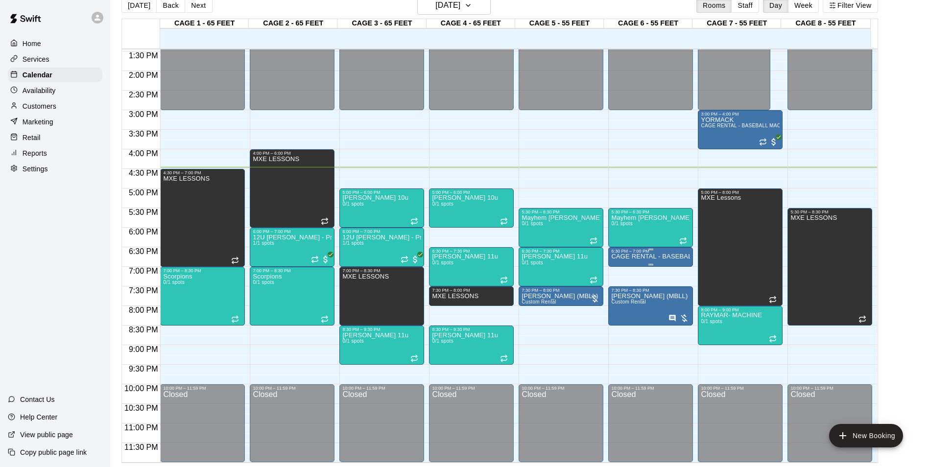
click at [643, 254] on div "6:30 PM – 7:00 PM" at bounding box center [650, 251] width 79 height 5
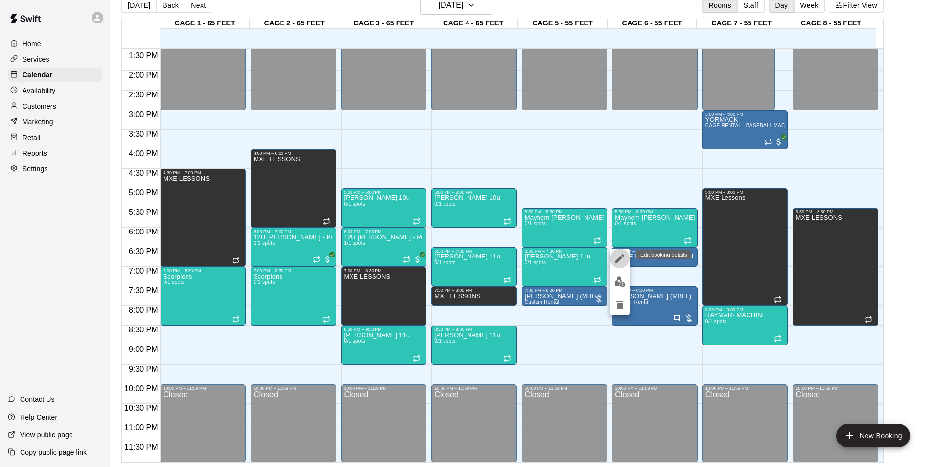
click at [626, 257] on button "edit" at bounding box center [620, 259] width 20 height 20
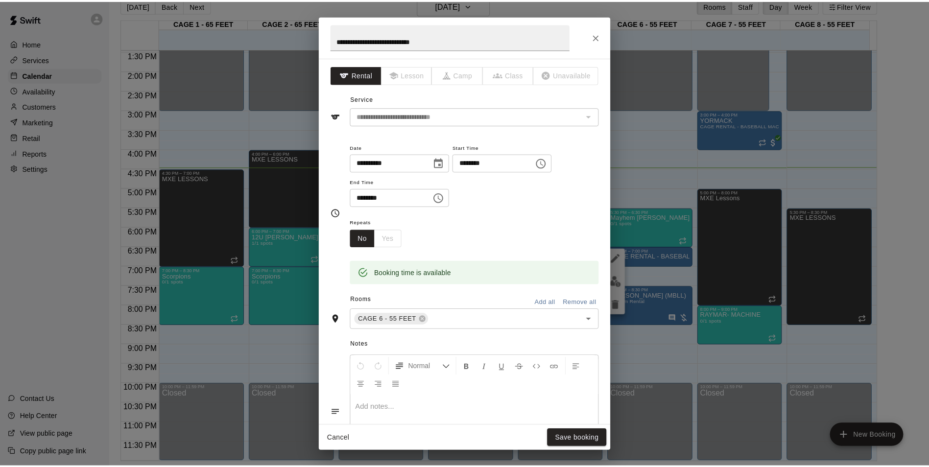
scroll to position [156, 0]
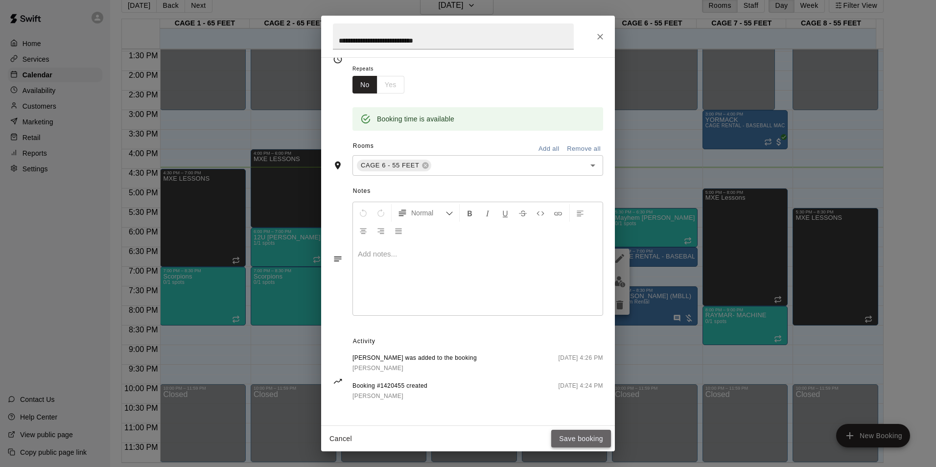
click at [579, 314] on button "Save booking" at bounding box center [581, 439] width 60 height 18
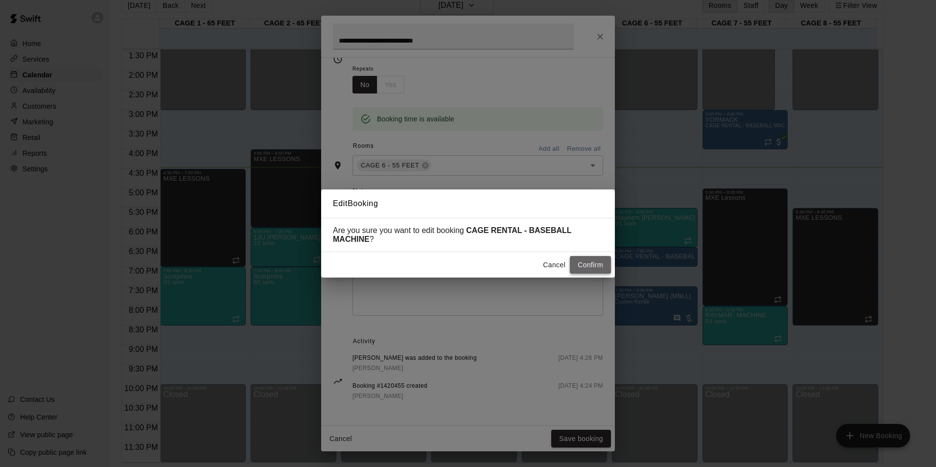
click at [586, 267] on button "Confirm" at bounding box center [590, 265] width 41 height 18
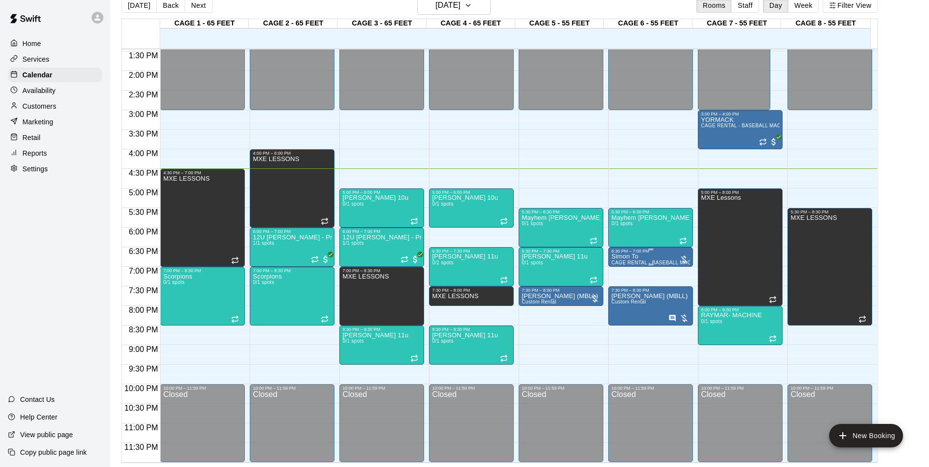
click at [664, 255] on div at bounding box center [684, 260] width 10 height 10
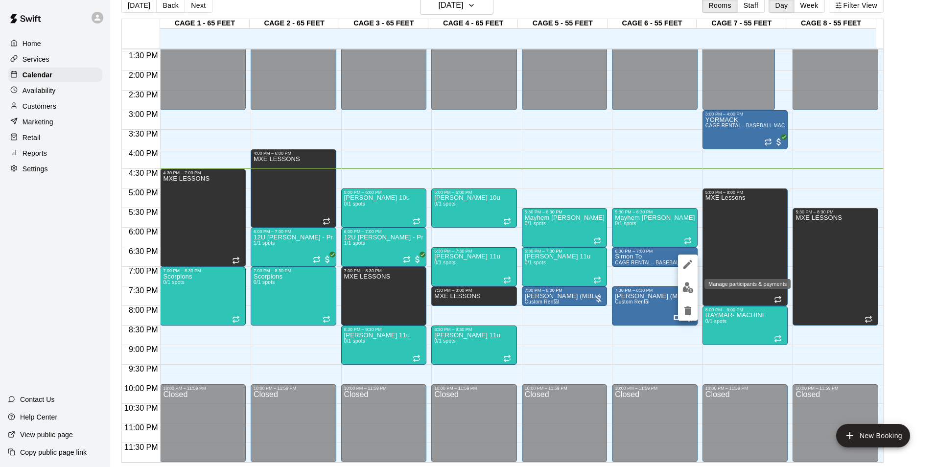
click at [664, 286] on button "edit" at bounding box center [688, 287] width 20 height 19
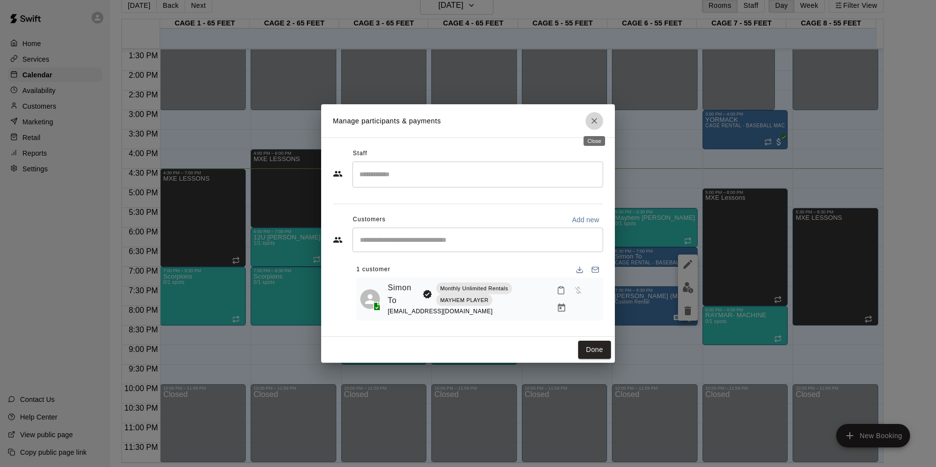
click at [593, 116] on icon "Close" at bounding box center [595, 121] width 10 height 10
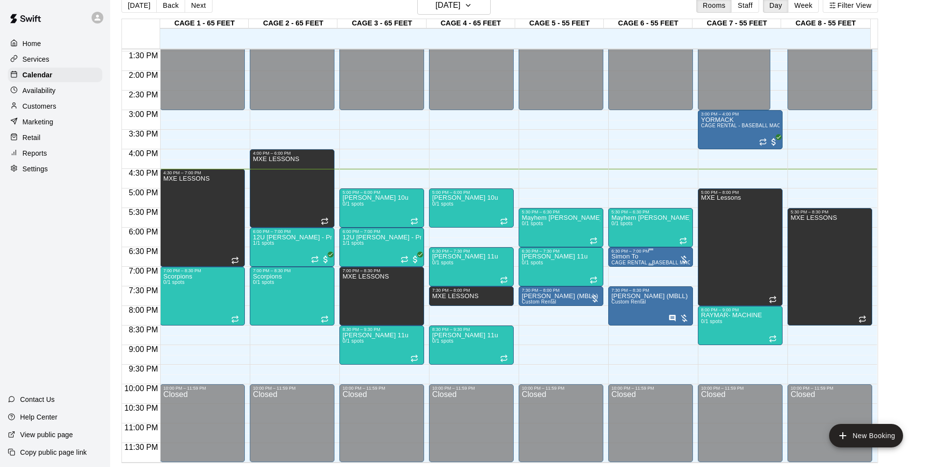
click at [664, 255] on div at bounding box center [684, 260] width 10 height 10
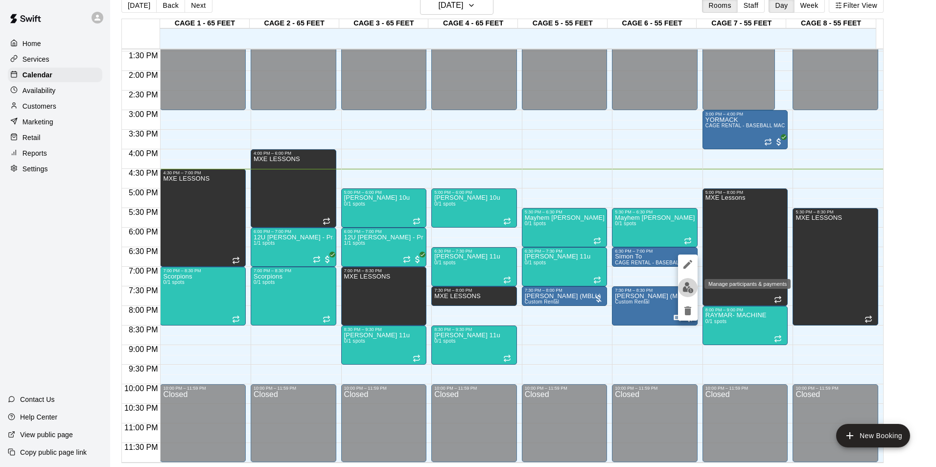
click at [664, 284] on img "edit" at bounding box center [688, 287] width 11 height 11
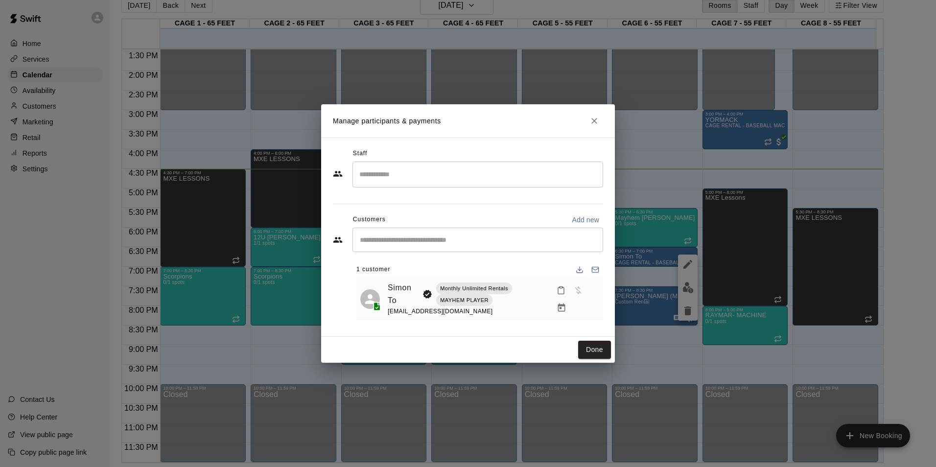
click at [580, 284] on div at bounding box center [576, 299] width 47 height 35
click at [558, 309] on div "Mark attendance" at bounding box center [561, 311] width 48 height 10
click at [562, 308] on icon "Manage bookings & payment" at bounding box center [562, 308] width 10 height 10
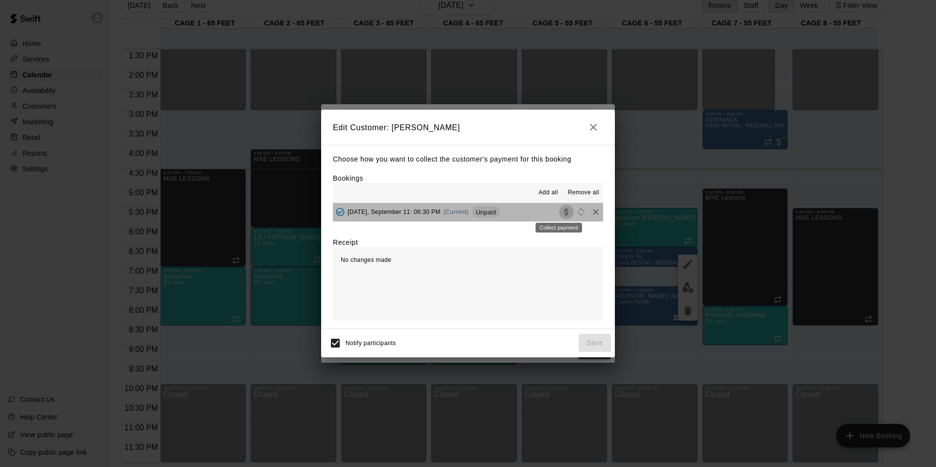
click at [564, 210] on icon "Collect payment" at bounding box center [566, 212] width 4 height 7
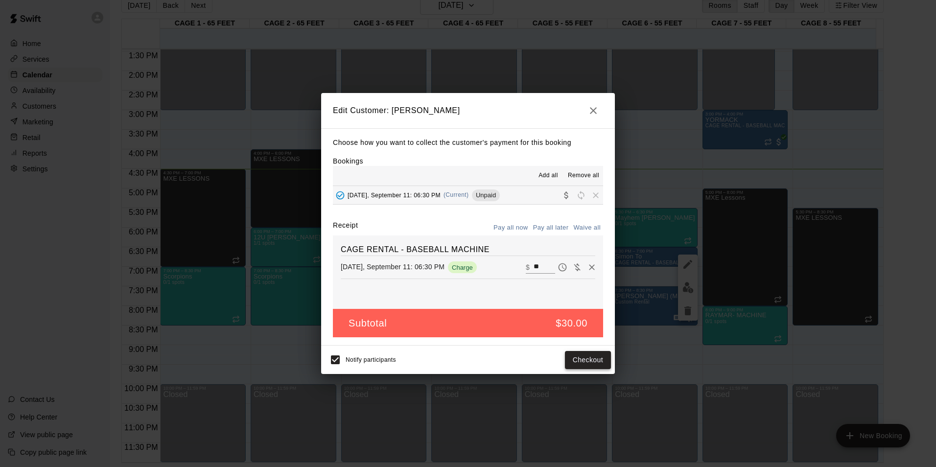
click at [575, 314] on button "Checkout" at bounding box center [588, 360] width 46 height 18
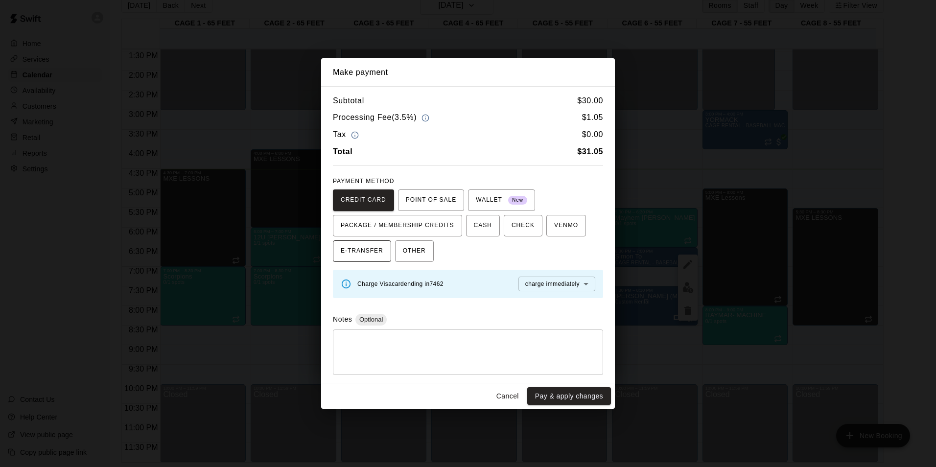
click at [366, 230] on span "PACKAGE / MEMBERSHIP CREDITS" at bounding box center [398, 226] width 114 height 16
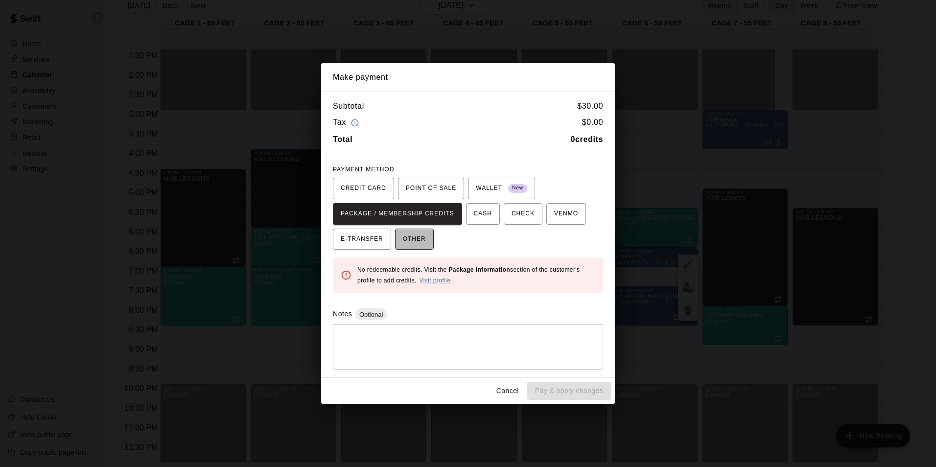
click at [417, 240] on span "OTHER" at bounding box center [414, 240] width 23 height 16
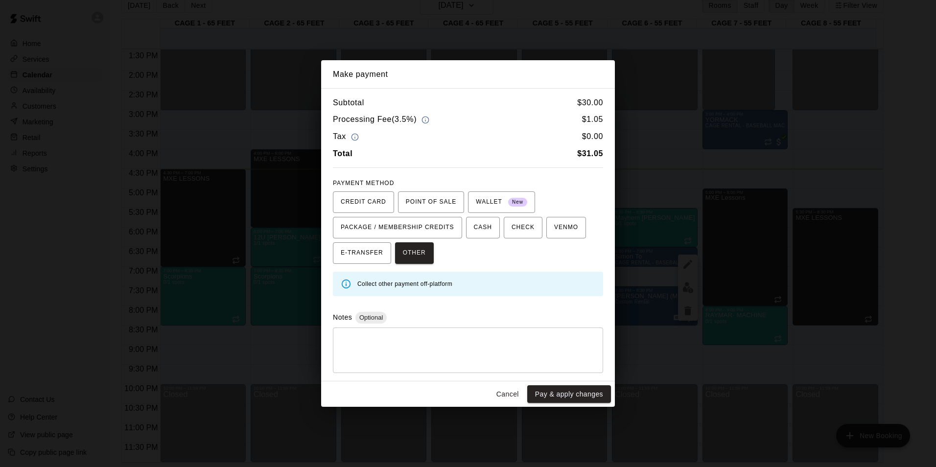
click at [454, 314] on div "* ​" at bounding box center [468, 351] width 270 height 46
type textarea "*"
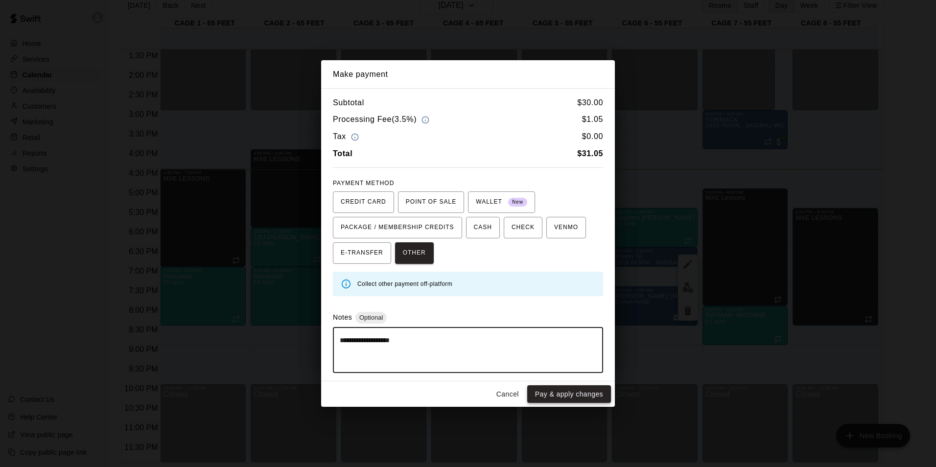
type textarea "**********"
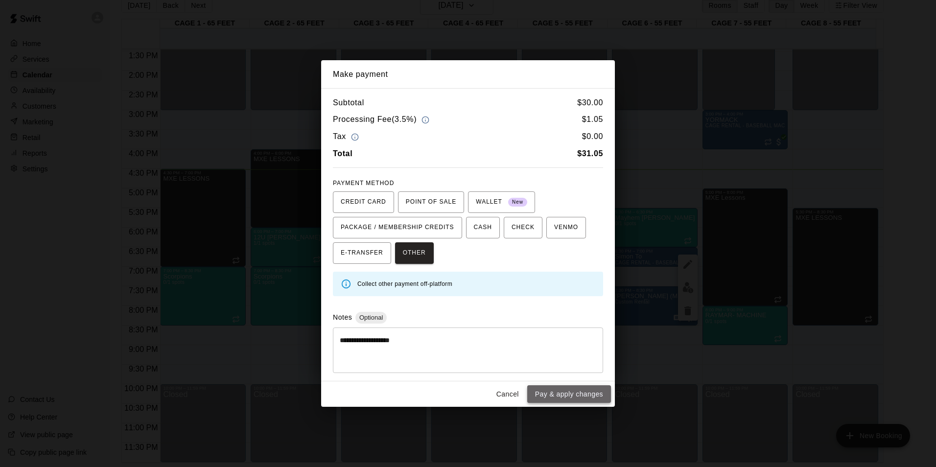
click at [570, 314] on button "Pay & apply changes" at bounding box center [569, 394] width 84 height 18
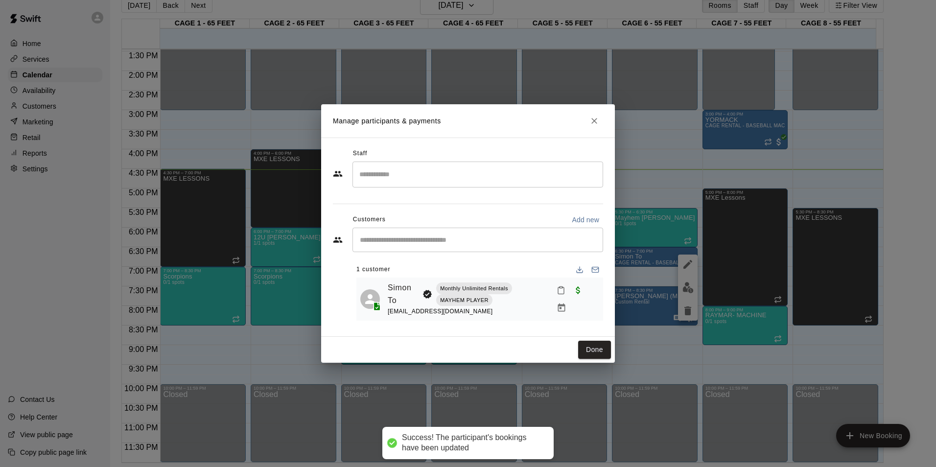
drag, startPoint x: 593, startPoint y: 106, endPoint x: 591, endPoint y: 119, distance: 13.1
click at [591, 113] on div "Manage participants & payments Staff ​ Customers Add new ​ 1 customer [PERSON_N…" at bounding box center [468, 233] width 936 height 467
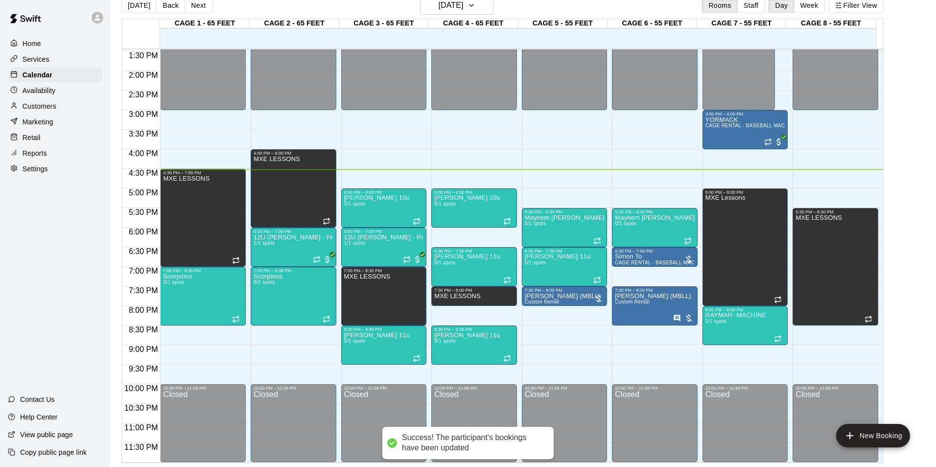
drag, startPoint x: 591, startPoint y: 119, endPoint x: 576, endPoint y: 121, distance: 14.3
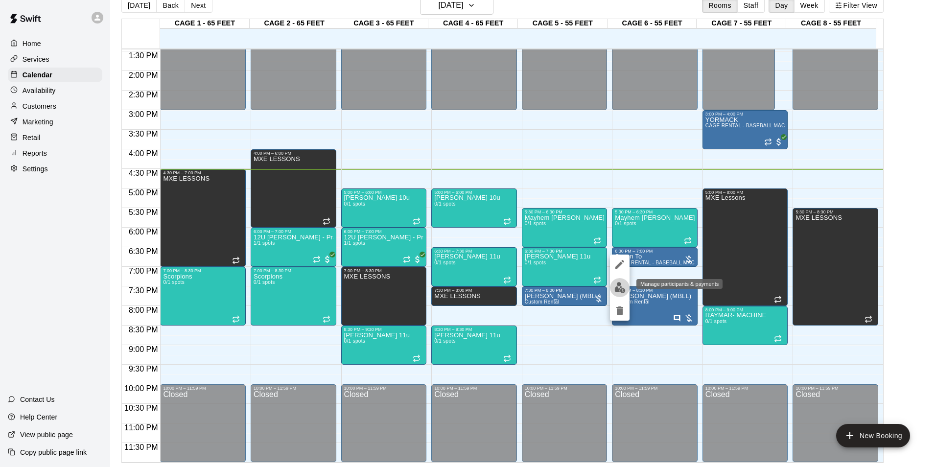
click at [628, 285] on button "edit" at bounding box center [620, 287] width 20 height 19
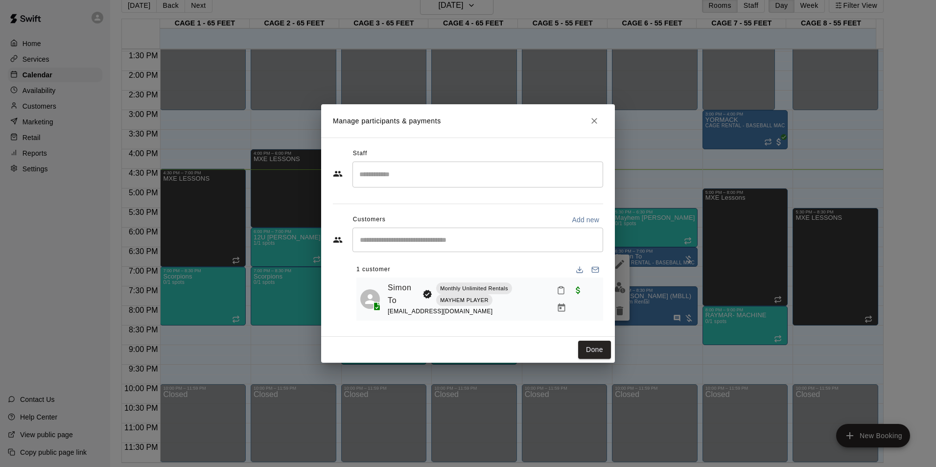
drag, startPoint x: 602, startPoint y: 345, endPoint x: 602, endPoint y: 335, distance: 9.3
click at [601, 314] on button "Done" at bounding box center [594, 350] width 33 height 18
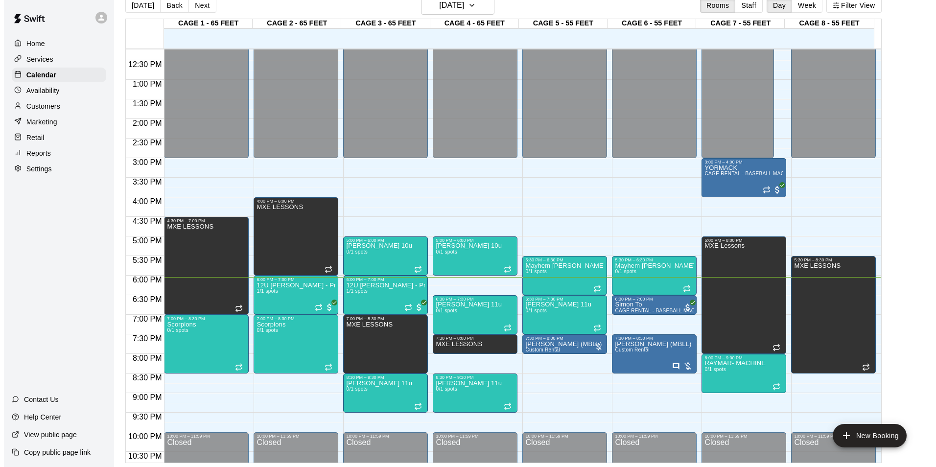
scroll to position [528, 0]
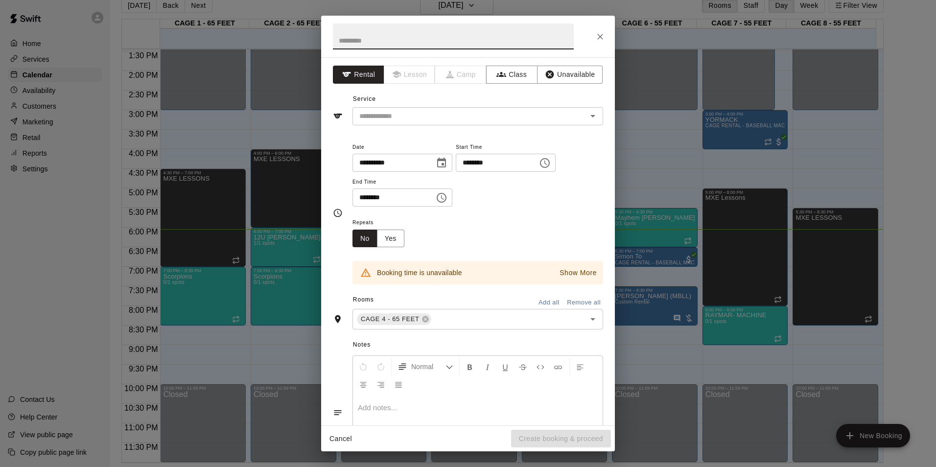
click at [489, 161] on input "********" at bounding box center [493, 163] width 75 height 18
type input "********"
click at [594, 36] on button "Close" at bounding box center [601, 37] width 18 height 18
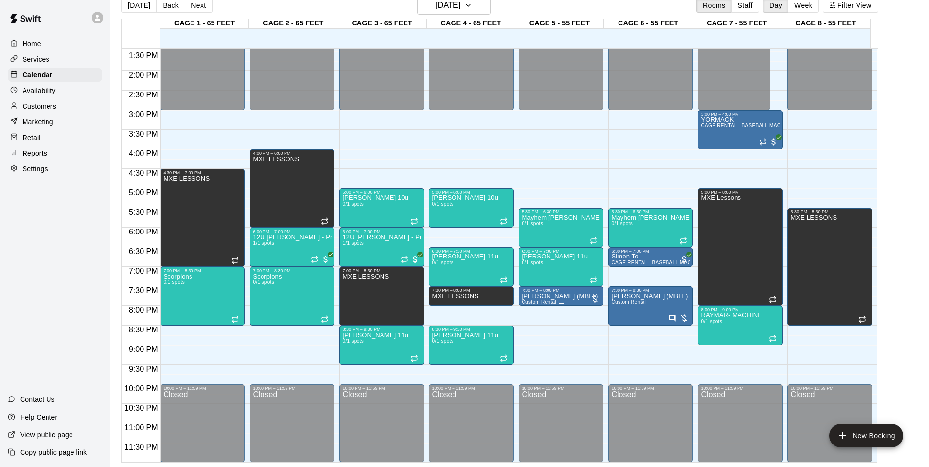
click at [592, 297] on div at bounding box center [595, 299] width 10 height 10
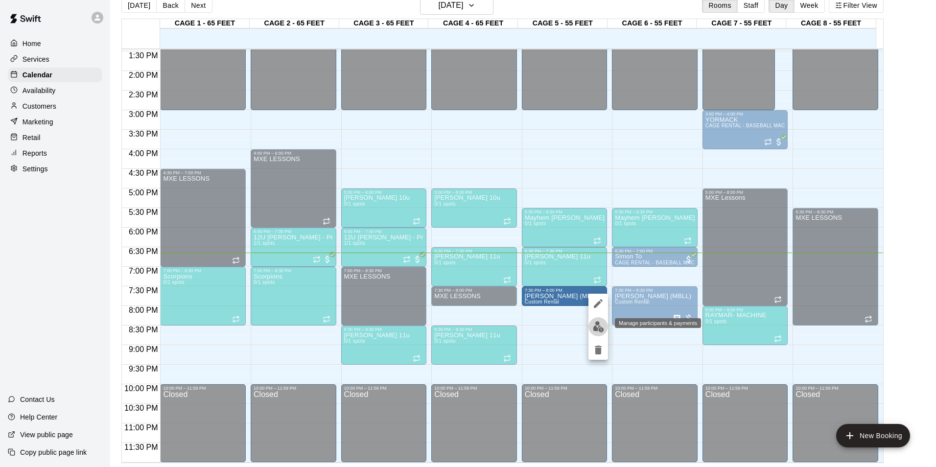
click at [601, 314] on img "edit" at bounding box center [598, 326] width 11 height 11
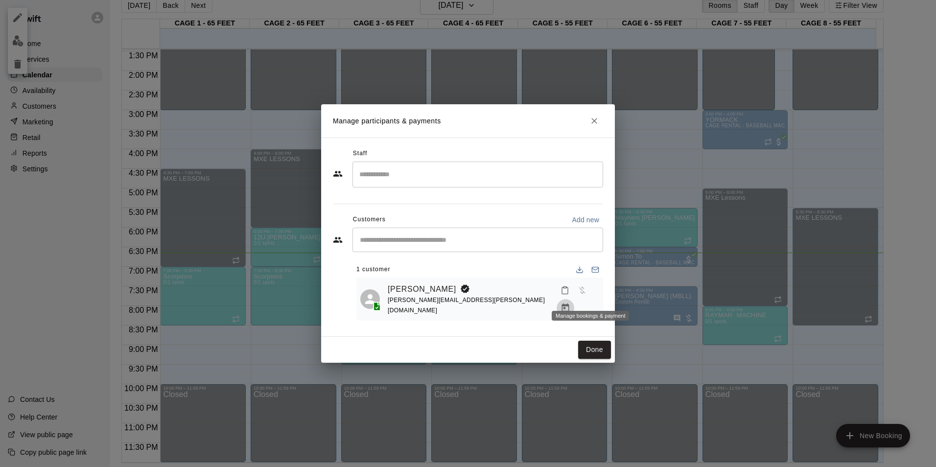
click at [570, 303] on icon "Manage bookings & payment" at bounding box center [566, 308] width 10 height 10
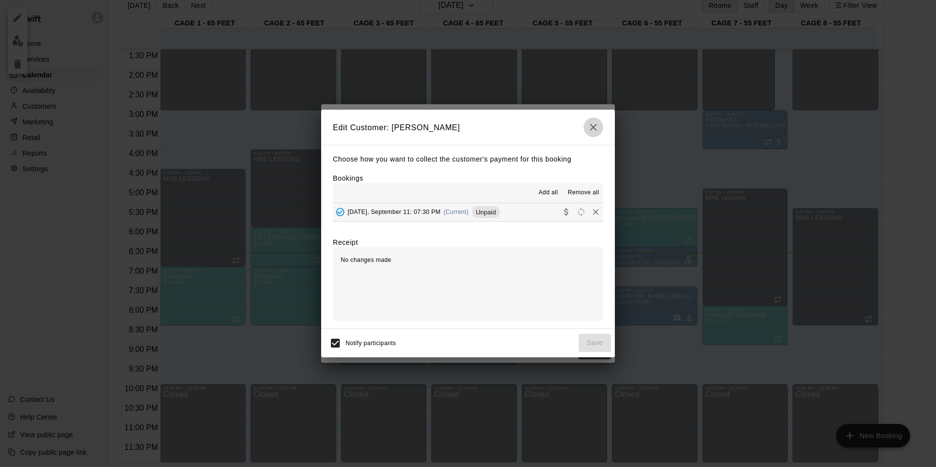
drag, startPoint x: 592, startPoint y: 124, endPoint x: 587, endPoint y: 138, distance: 15.0
click at [592, 125] on icon "button" at bounding box center [594, 127] width 12 height 12
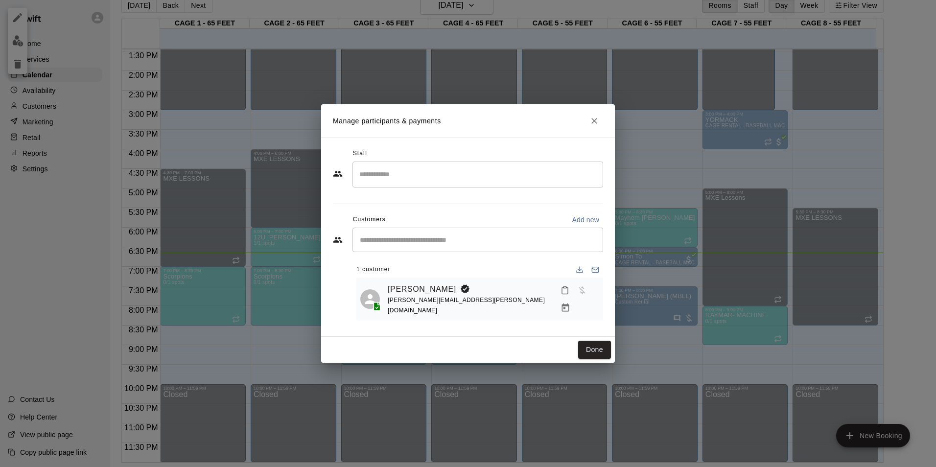
click at [598, 122] on icon "Close" at bounding box center [595, 121] width 10 height 10
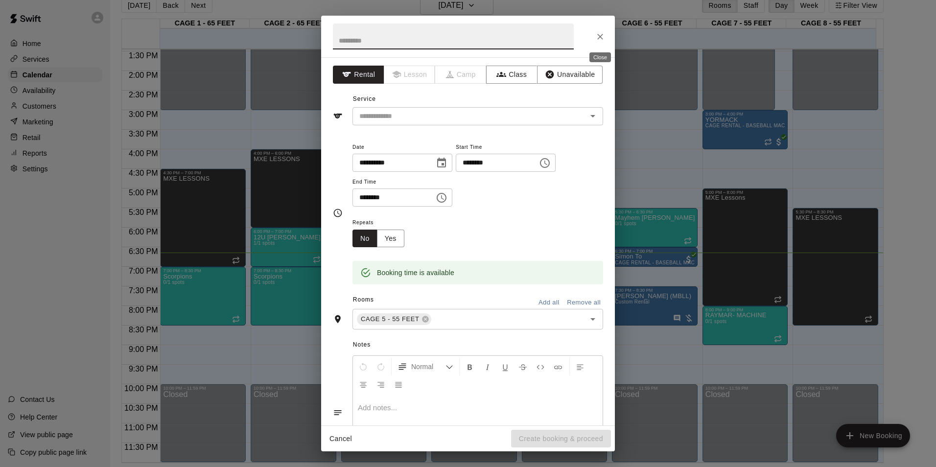
click at [598, 38] on icon "Close" at bounding box center [600, 37] width 10 height 10
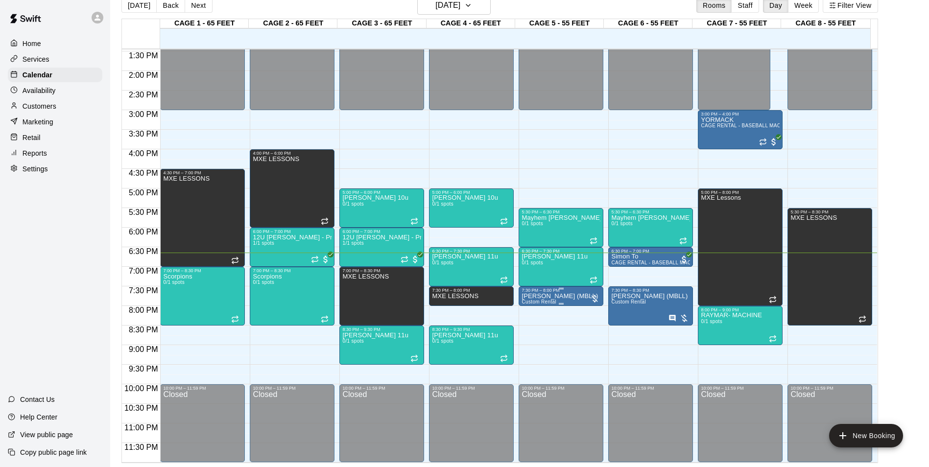
click at [590, 298] on div at bounding box center [595, 299] width 10 height 10
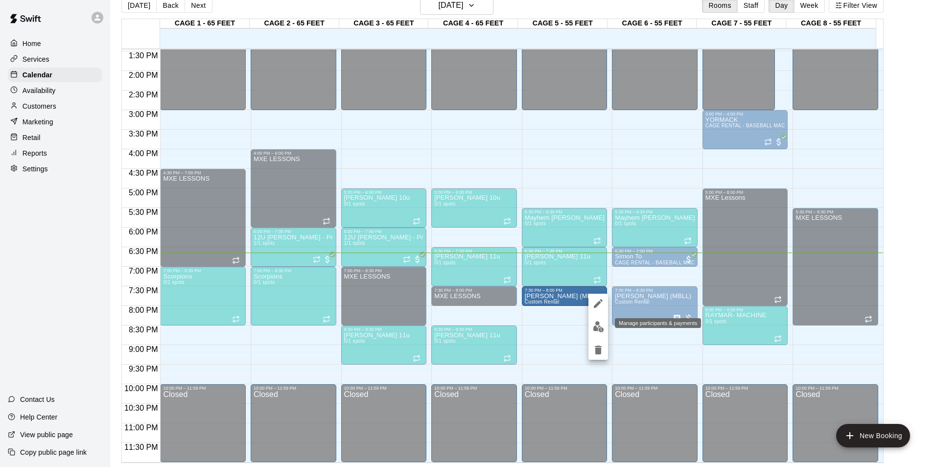
click at [594, 314] on button "edit" at bounding box center [599, 326] width 20 height 19
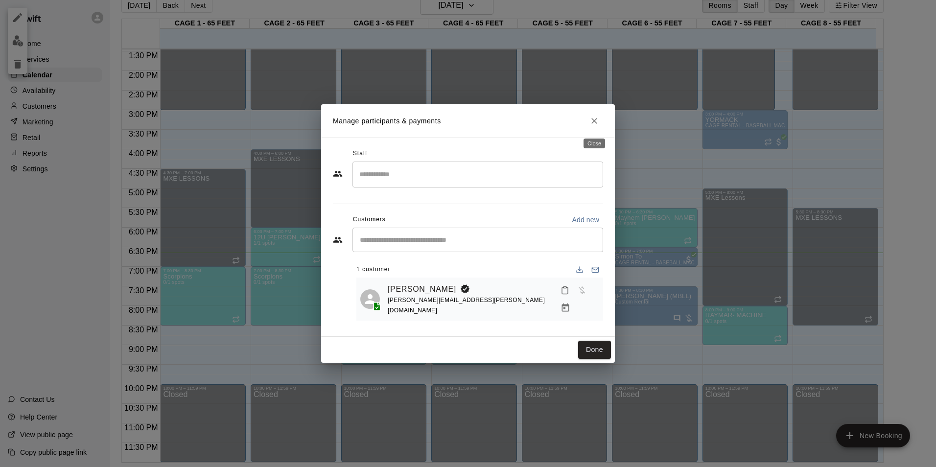
click at [591, 122] on icon "Close" at bounding box center [595, 121] width 10 height 10
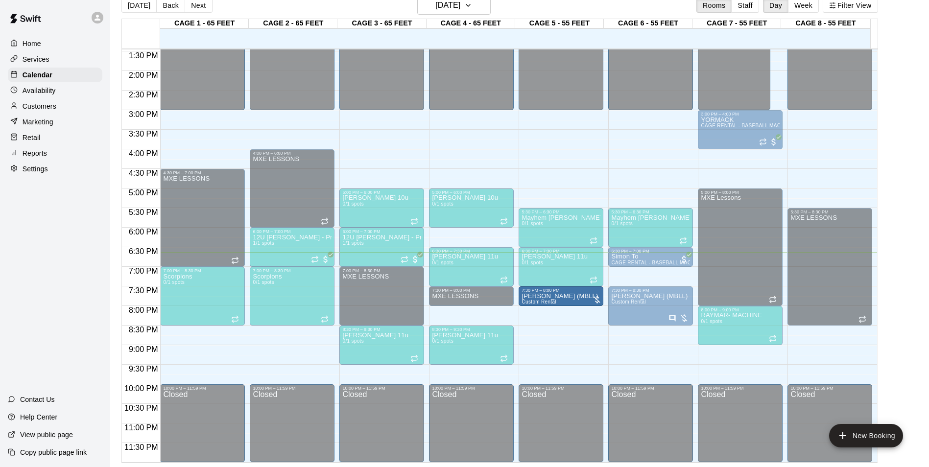
drag, startPoint x: 555, startPoint y: 294, endPoint x: 561, endPoint y: 337, distance: 42.9
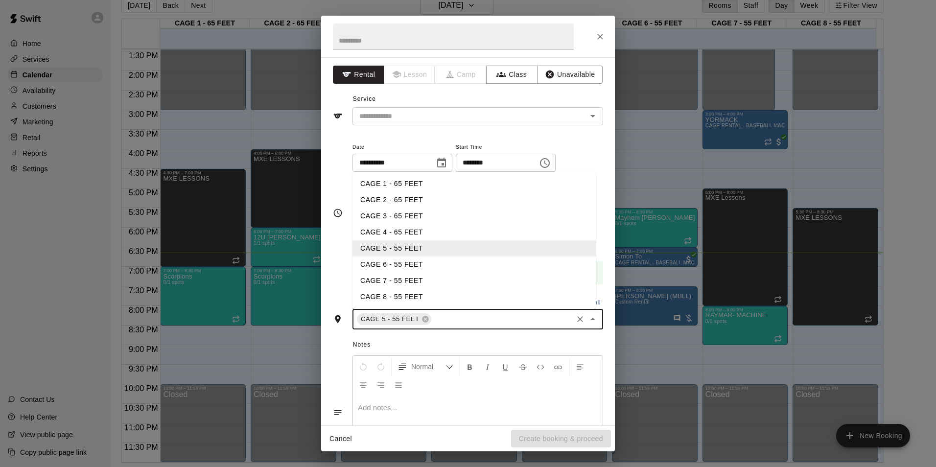
click at [327, 290] on div "**********" at bounding box center [468, 241] width 294 height 368
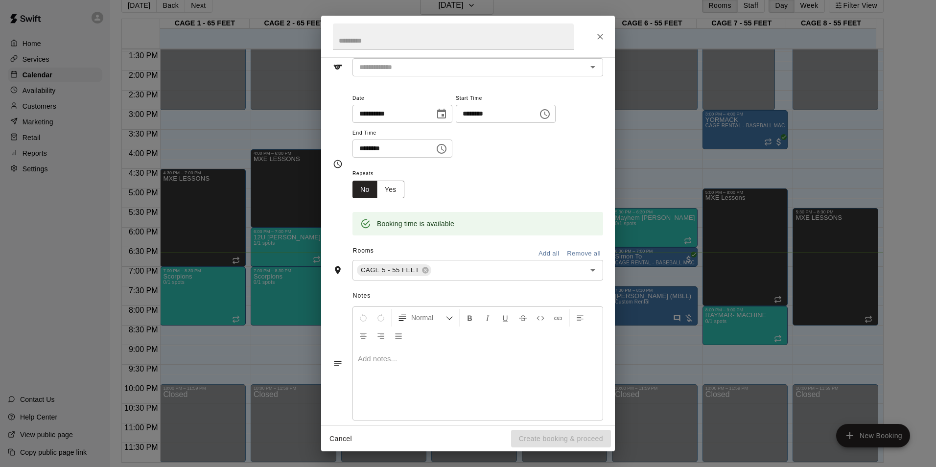
scroll to position [0, 0]
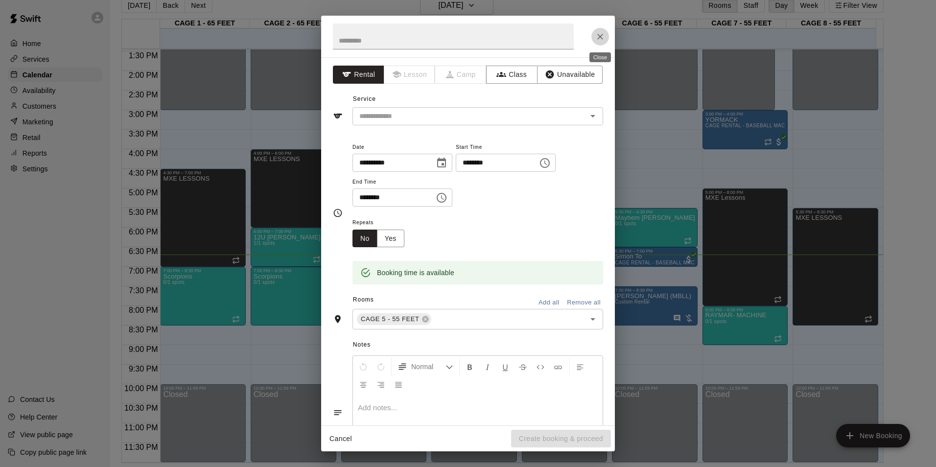
click at [595, 34] on button "Close" at bounding box center [601, 37] width 18 height 18
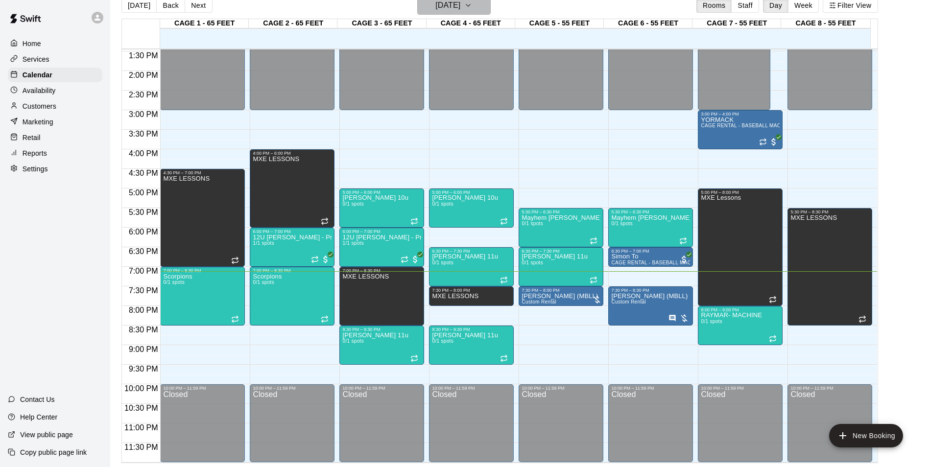
click at [449, 6] on h6 "[DATE]" at bounding box center [447, 6] width 25 height 14
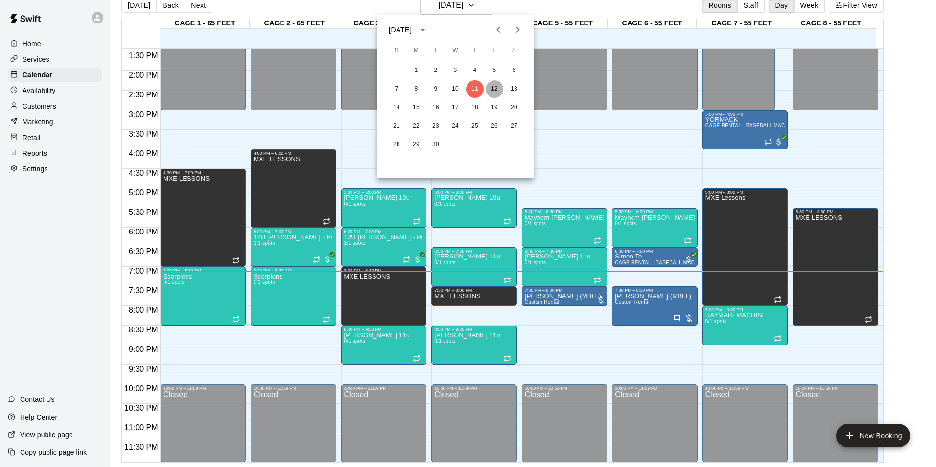
click at [492, 90] on button "12" at bounding box center [495, 89] width 18 height 18
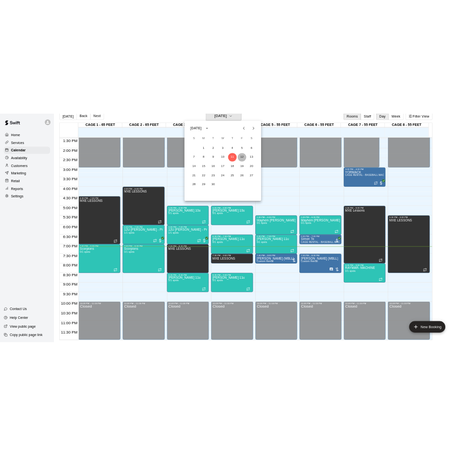
scroll to position [12, 0]
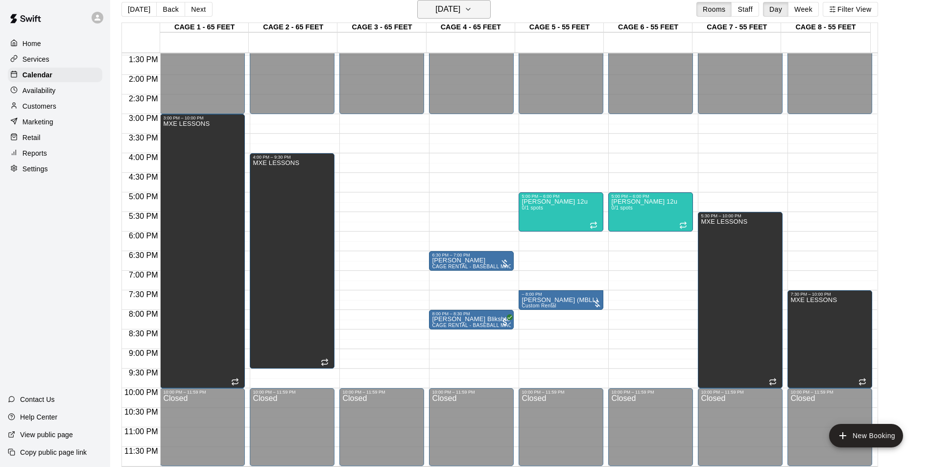
click at [457, 11] on h6 "[DATE]" at bounding box center [447, 9] width 25 height 14
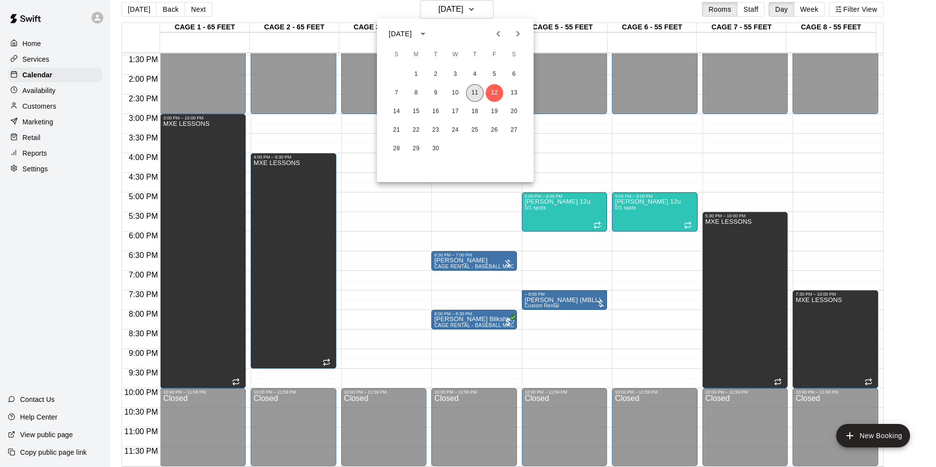
click at [465, 91] on div "7 8 9 10 11 12 13" at bounding box center [455, 93] width 157 height 18
click at [469, 87] on button "11" at bounding box center [475, 93] width 18 height 18
